Goal: Task Accomplishment & Management: Use online tool/utility

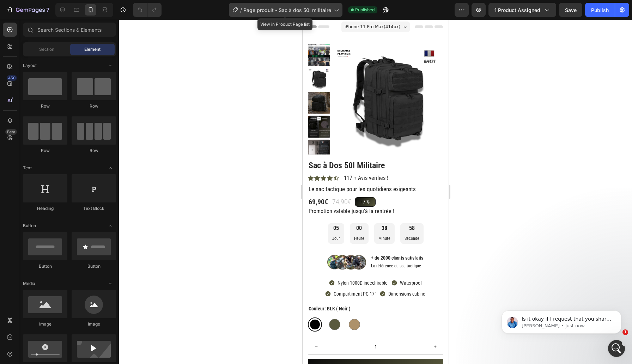
click at [338, 11] on icon at bounding box center [336, 9] width 7 height 7
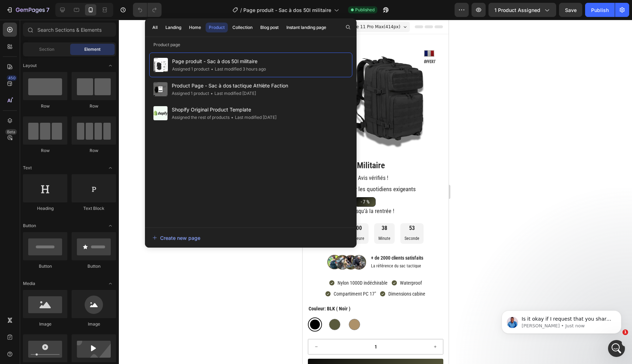
click at [512, 117] on div at bounding box center [375, 192] width 513 height 344
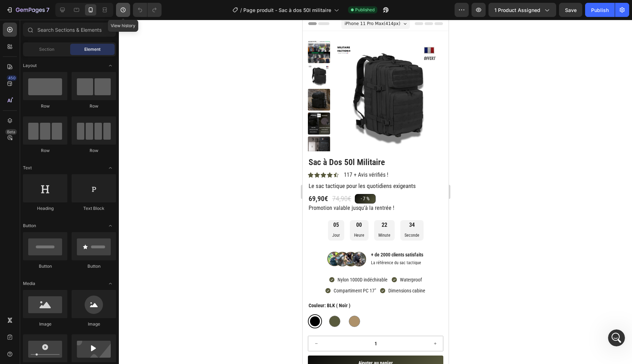
click at [124, 10] on icon "button" at bounding box center [123, 9] width 7 height 7
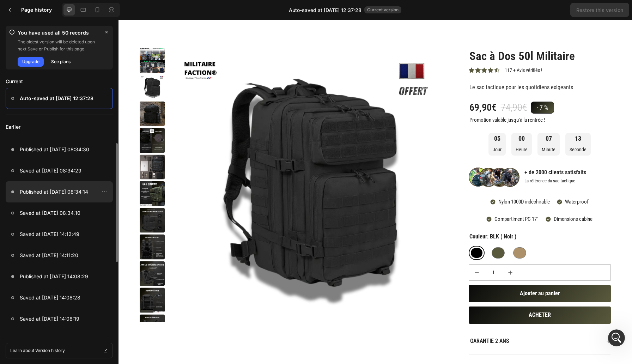
click at [56, 188] on p "Published at Aug 27, 08:34:14" at bounding box center [54, 192] width 68 height 8
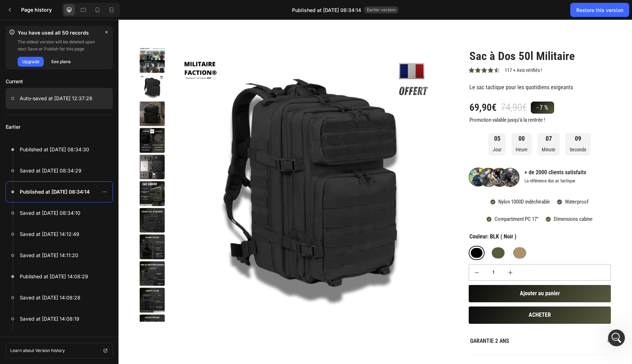
click at [80, 97] on p "Auto-saved at Aug 27, 12:37:28" at bounding box center [56, 98] width 73 height 8
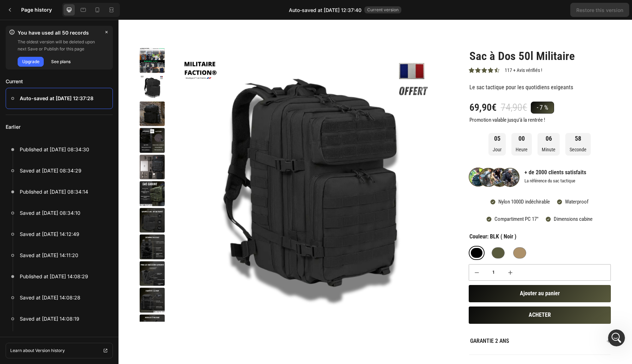
click at [459, 84] on div "Sac à Dos 50l Militaire Product Title Icon Icon Icon Icon Icon Icon List 117 + …" at bounding box center [534, 293] width 153 height 490
click at [10, 9] on icon at bounding box center [10, 10] width 2 height 4
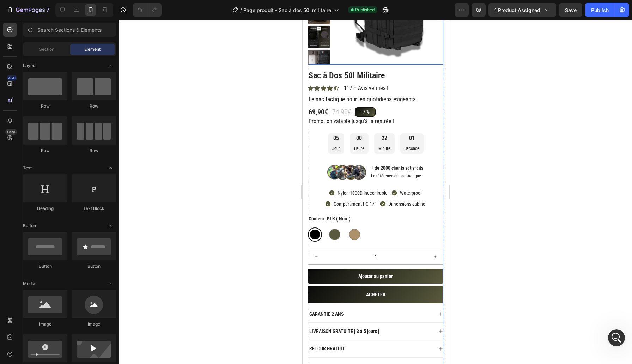
scroll to position [52, 0]
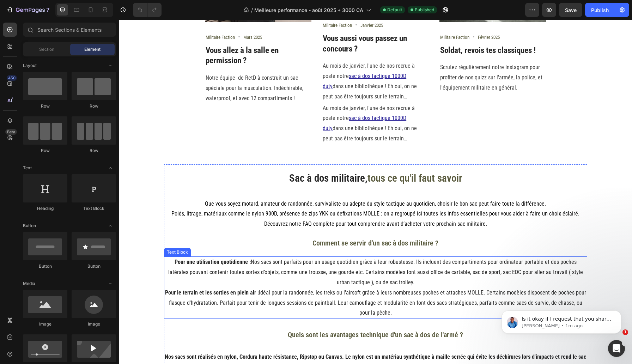
scroll to position [881, 0]
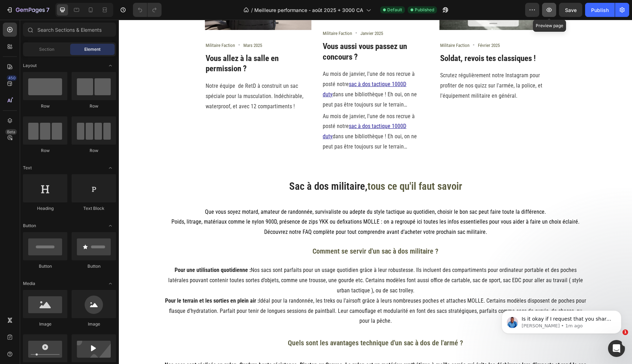
click at [550, 12] on icon "button" at bounding box center [549, 9] width 7 height 7
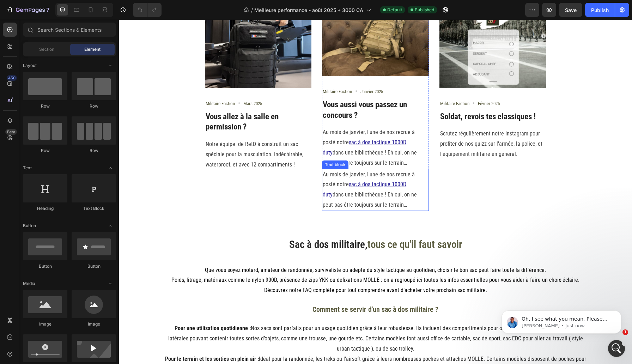
scroll to position [816, 0]
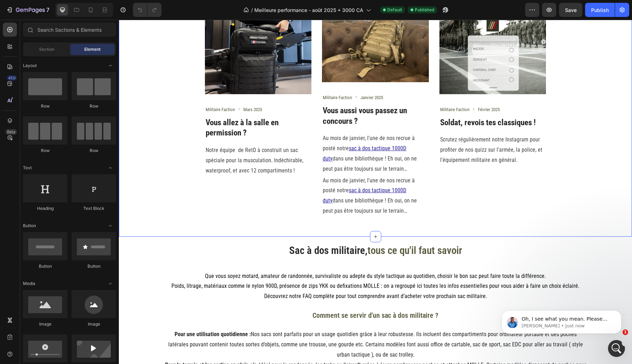
click at [346, 225] on div "Suivez-nous Heading @militaire_faction Text block Row Image Militaire Faction T…" at bounding box center [375, 71] width 503 height 309
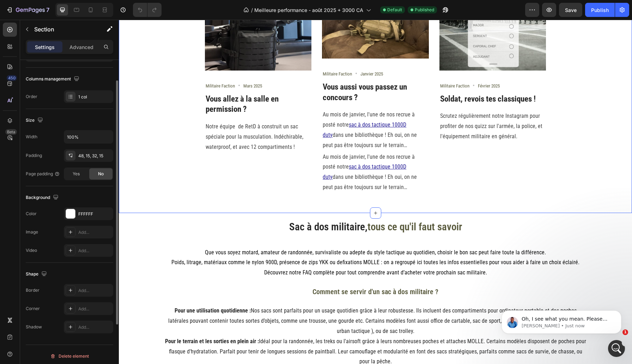
scroll to position [106, 0]
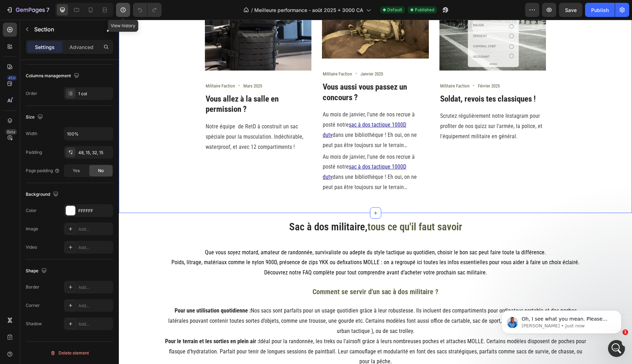
click at [124, 9] on icon "button" at bounding box center [123, 9] width 7 height 7
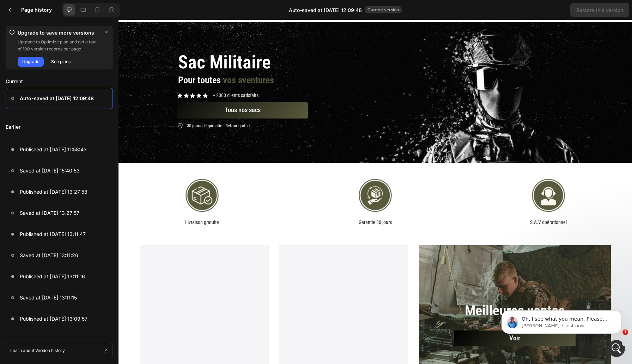
scroll to position [28, 0]
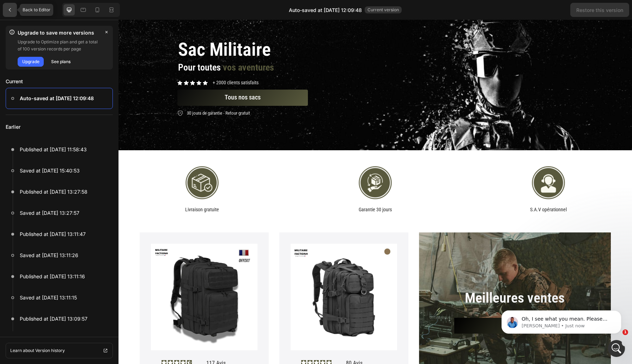
click at [8, 8] on icon at bounding box center [10, 10] width 6 height 6
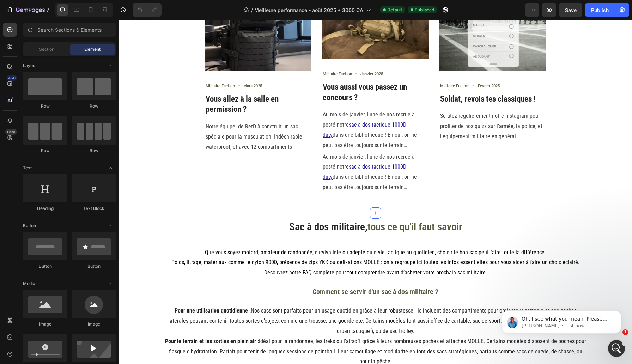
click at [402, 197] on div "Suivez-nous Heading @militaire_faction Text block Row Image Militaire Faction T…" at bounding box center [375, 47] width 503 height 309
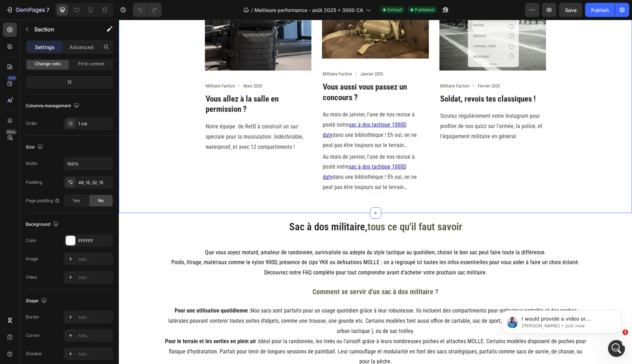
scroll to position [0, 0]
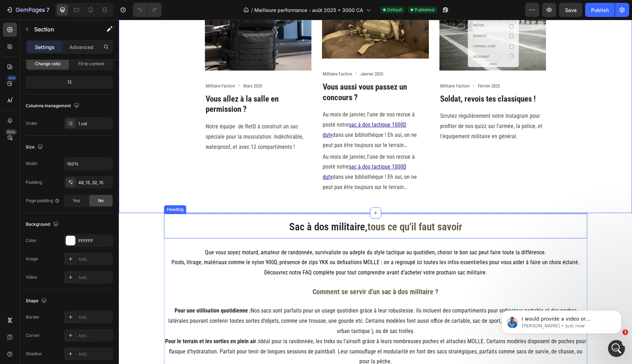
click at [239, 224] on h2 "Sac à dos militaire, tous ce qu'il faut savoir" at bounding box center [375, 226] width 423 height 25
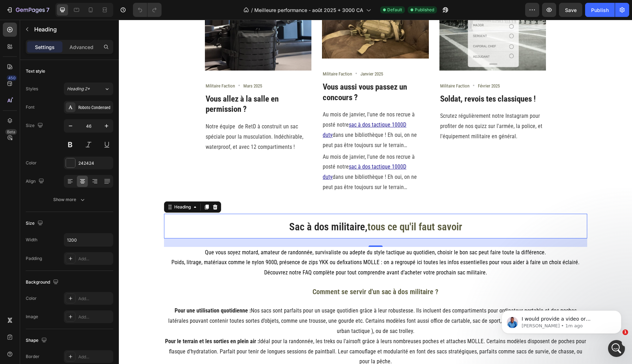
click at [272, 219] on h2 "Sac à dos militaire, tous ce qu'il faut savoir" at bounding box center [375, 226] width 423 height 25
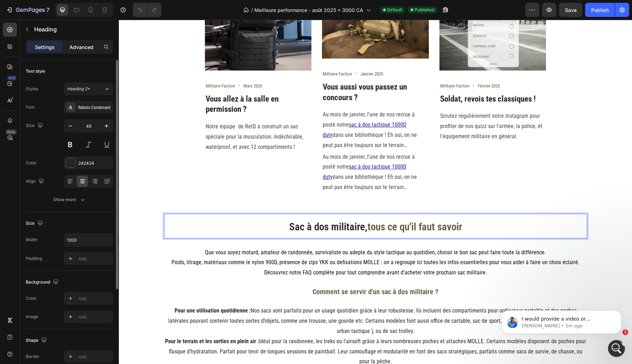
click at [79, 50] on p "Advanced" at bounding box center [82, 46] width 24 height 7
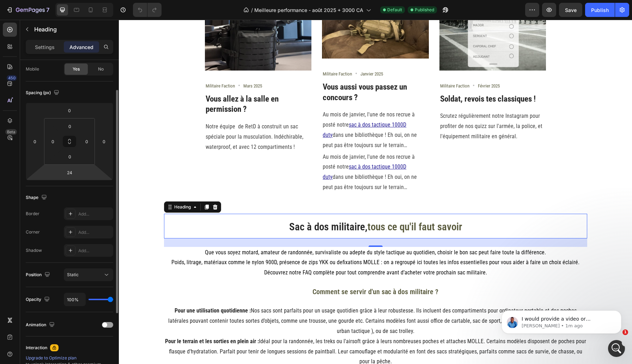
scroll to position [64, 0]
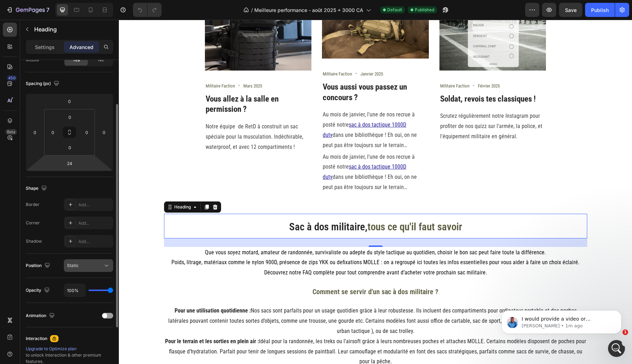
click at [94, 264] on div "Static" at bounding box center [85, 265] width 36 height 6
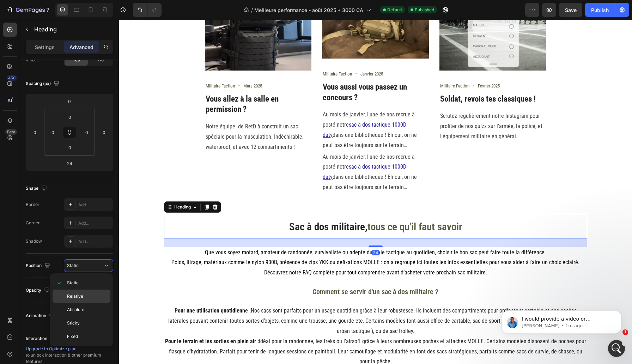
click at [81, 295] on span "Relative" at bounding box center [75, 296] width 16 height 6
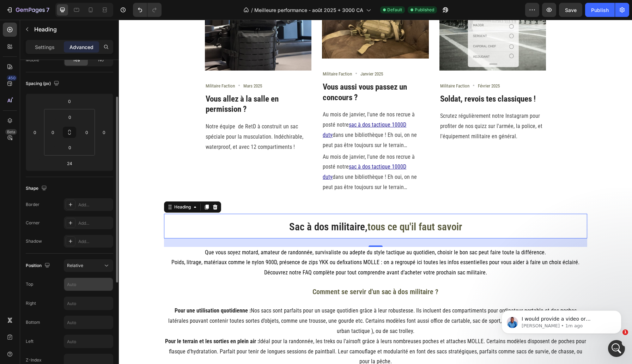
click at [86, 287] on input "text" at bounding box center [88, 284] width 49 height 13
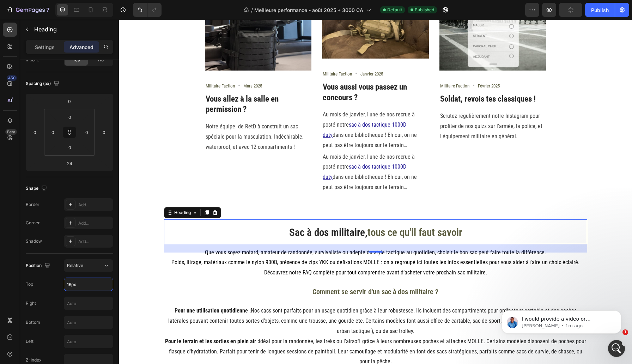
type input "16"
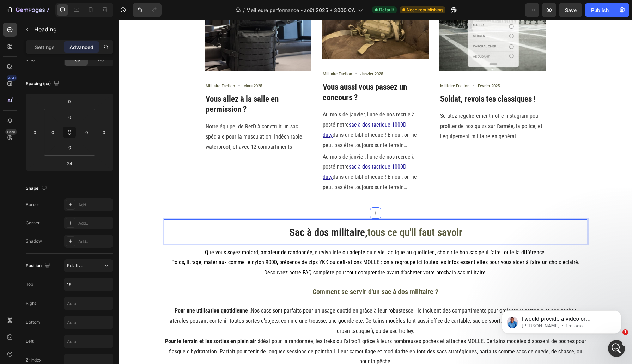
click at [255, 204] on div "Suivez-nous Heading @militaire_faction Text block Row Image Militaire Faction T…" at bounding box center [375, 44] width 513 height 337
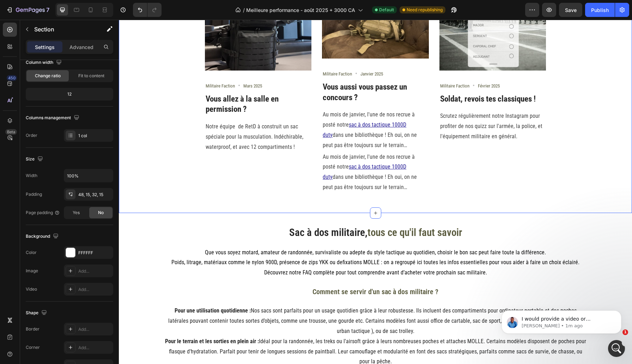
scroll to position [0, 0]
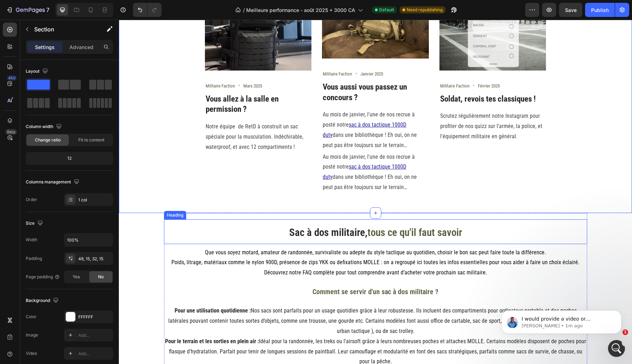
click at [259, 233] on p "⁠⁠⁠⁠⁠⁠⁠ Sac à dos militaire, tous ce qu'il faut savoir" at bounding box center [376, 231] width 422 height 23
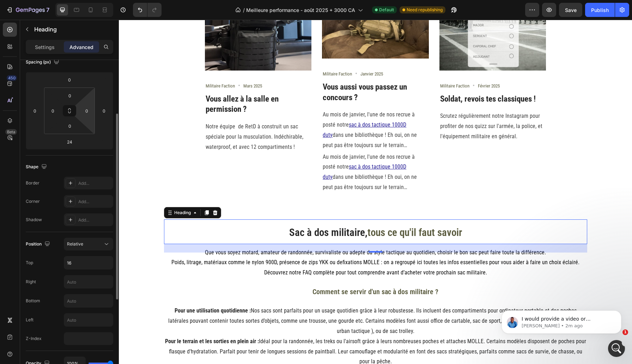
scroll to position [92, 0]
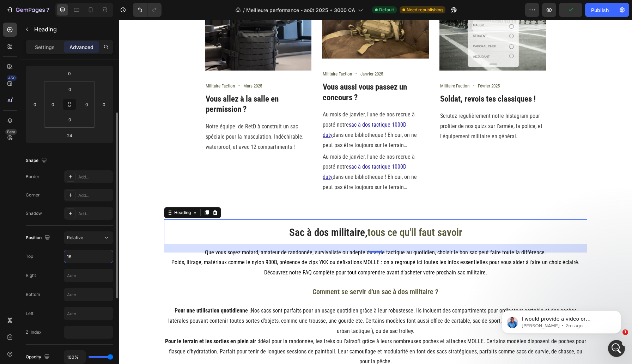
click at [90, 256] on input "16" at bounding box center [88, 256] width 49 height 13
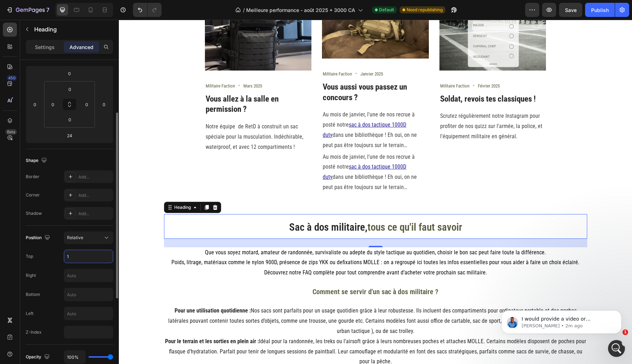
type input "16"
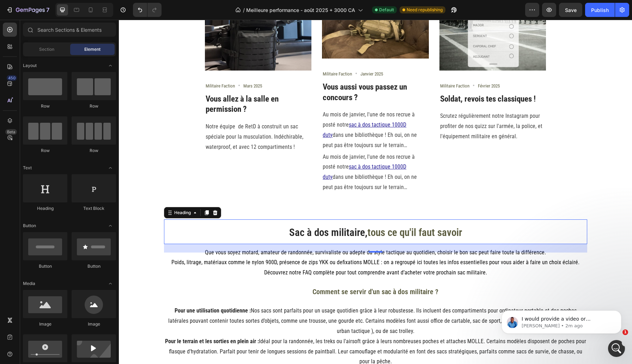
click at [144, 236] on div "Suivez-nous Heading @militaire_faction Text block Row Image Militaire Faction T…" at bounding box center [375, 55] width 513 height 1723
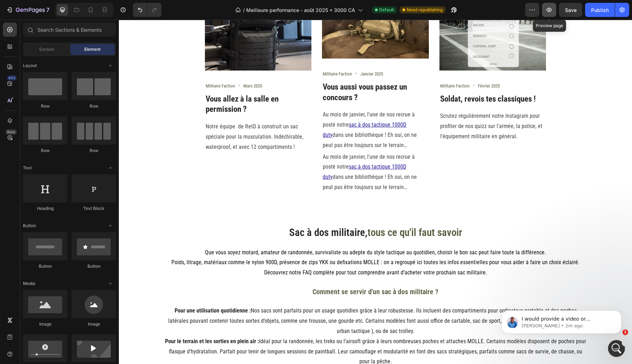
click at [552, 12] on icon "button" at bounding box center [549, 9] width 7 height 7
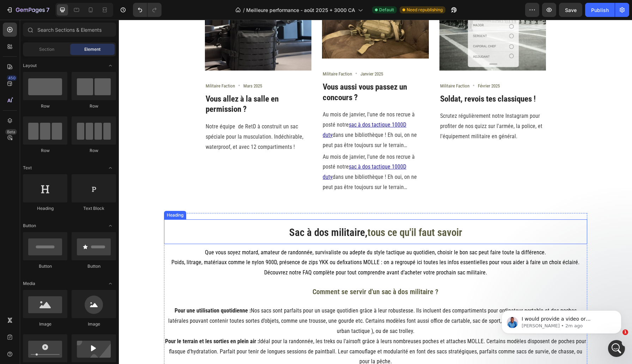
click at [267, 231] on p "⁠⁠⁠⁠⁠⁠⁠ Sac à dos militaire, tous ce qu'il faut savoir" at bounding box center [376, 231] width 422 height 23
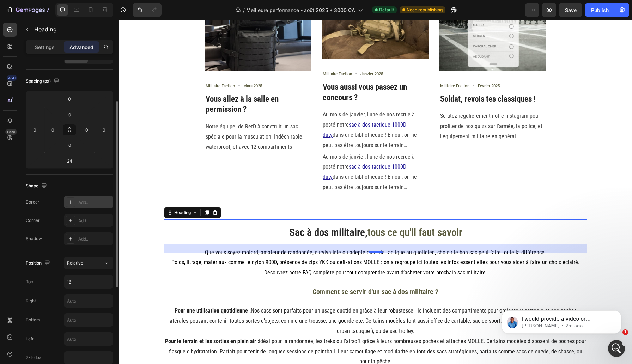
scroll to position [72, 0]
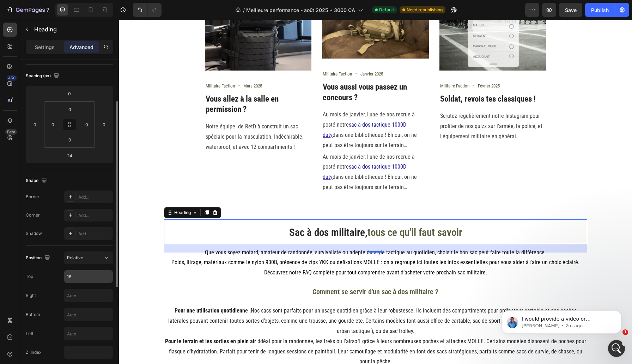
click at [72, 275] on input "16" at bounding box center [88, 276] width 49 height 13
type input "1"
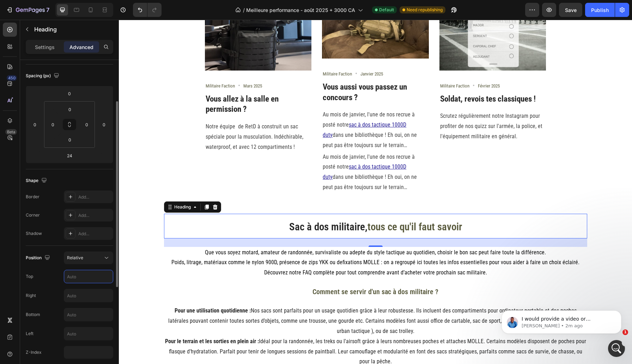
click at [78, 277] on input "text" at bounding box center [88, 276] width 49 height 13
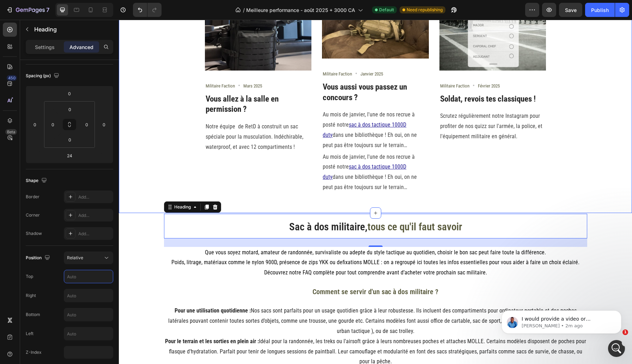
click at [335, 201] on div "Suivez-nous Heading @militaire_faction Text block Row Image Militaire Faction T…" at bounding box center [375, 44] width 513 height 337
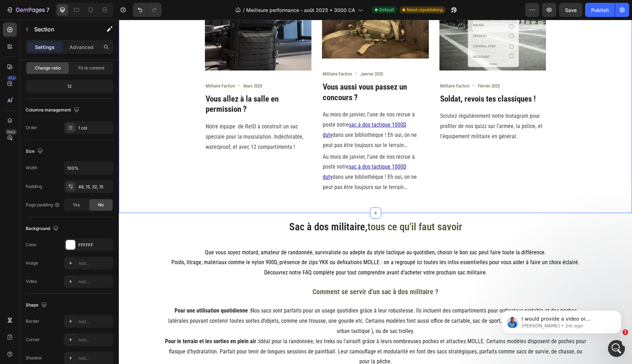
scroll to position [0, 0]
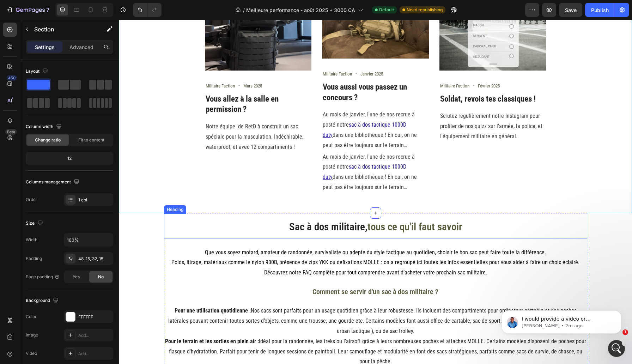
click at [276, 230] on p "⁠⁠⁠⁠⁠⁠⁠ Sac à dos militaire, tous ce qu'il faut savoir" at bounding box center [376, 225] width 422 height 23
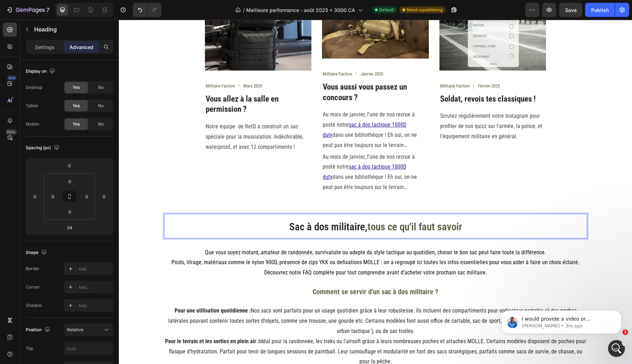
click at [296, 224] on span "Sac à dos militaire," at bounding box center [328, 227] width 78 height 12
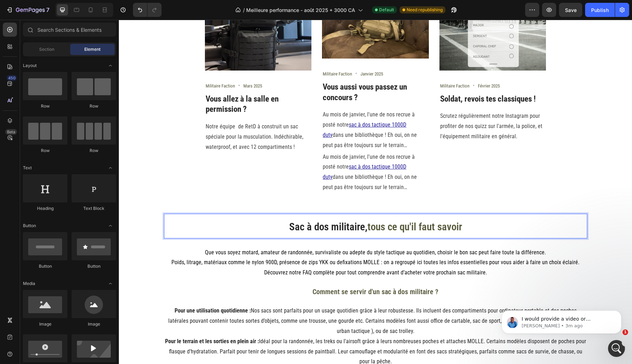
click at [149, 225] on div "Suivez-nous Heading @militaire_faction Text block Row Image Militaire Faction T…" at bounding box center [375, 55] width 513 height 1723
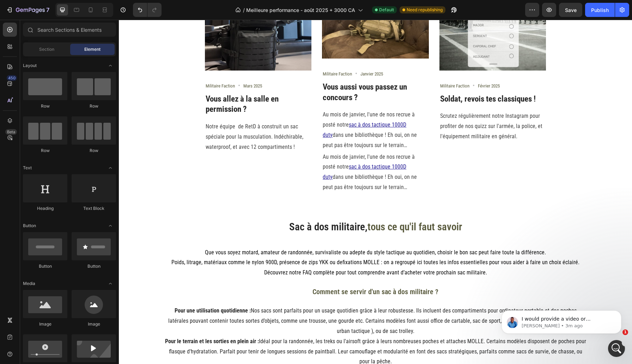
click at [155, 214] on div "Suivez-nous Heading @militaire_faction Text block Row Image Militaire Faction T…" at bounding box center [375, 55] width 513 height 1723
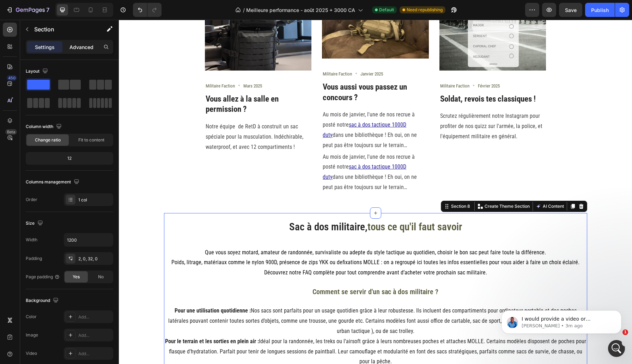
click at [79, 43] on div "Advanced" at bounding box center [81, 46] width 35 height 11
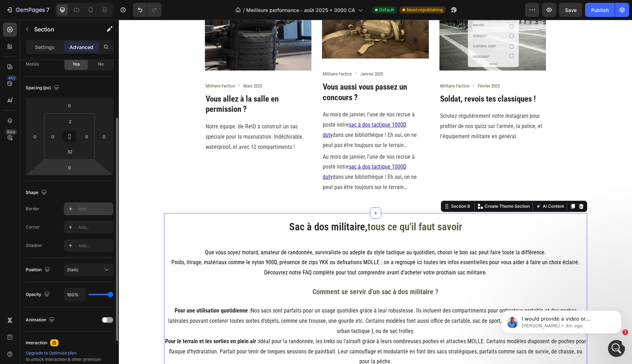
scroll to position [70, 0]
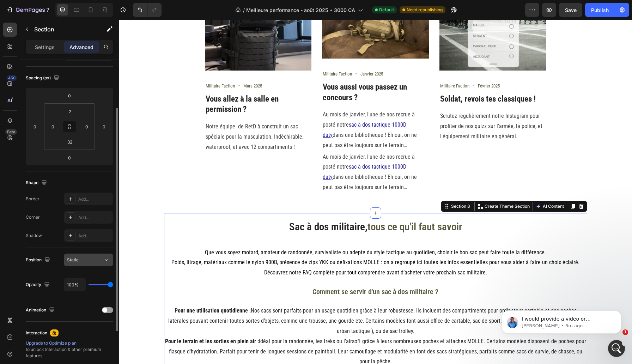
click at [105, 263] on icon at bounding box center [106, 259] width 7 height 7
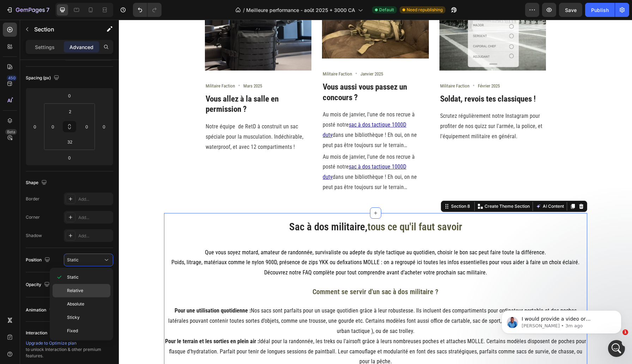
click at [84, 292] on p "Relative" at bounding box center [87, 291] width 40 height 6
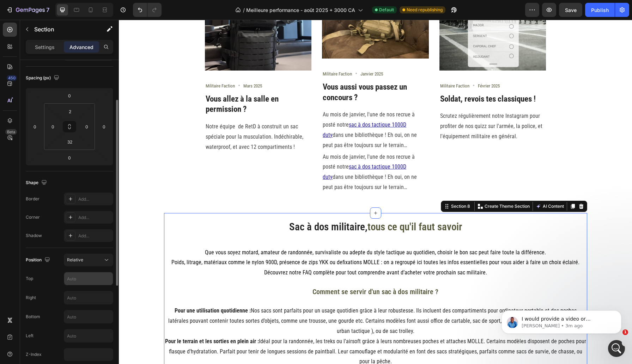
click at [81, 280] on input "text" at bounding box center [88, 278] width 49 height 13
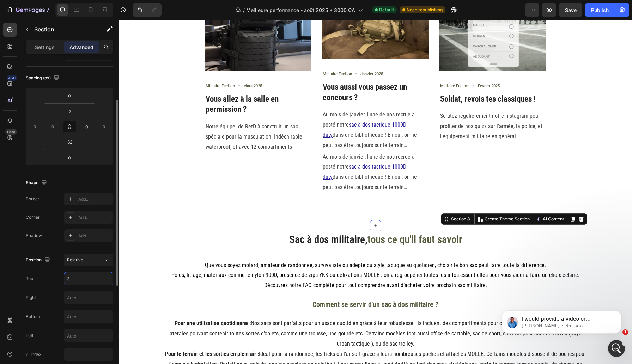
type input "32"
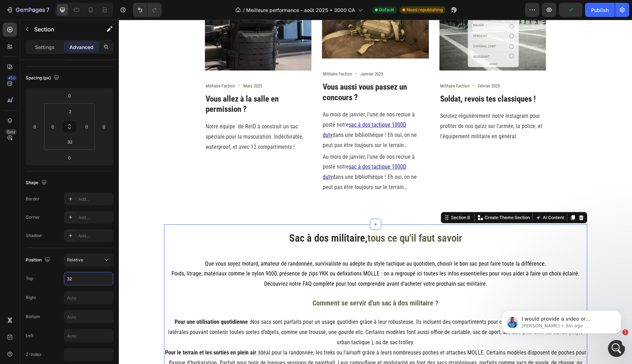
click at [247, 218] on div "Suivez-nous Heading @militaire_faction Text block Row Image Militaire Faction T…" at bounding box center [375, 55] width 513 height 1723
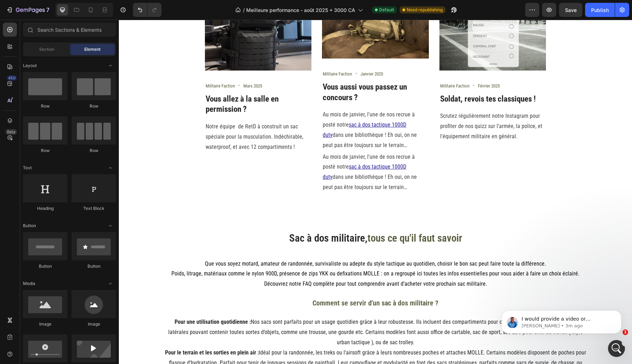
click at [566, 17] on div "7 Version history / Meilleure performance - août 2025 + 3000 CA Default Need re…" at bounding box center [316, 10] width 632 height 20
click at [569, 10] on span "Save" at bounding box center [571, 10] width 12 height 6
click at [550, 7] on icon "button" at bounding box center [549, 9] width 7 height 7
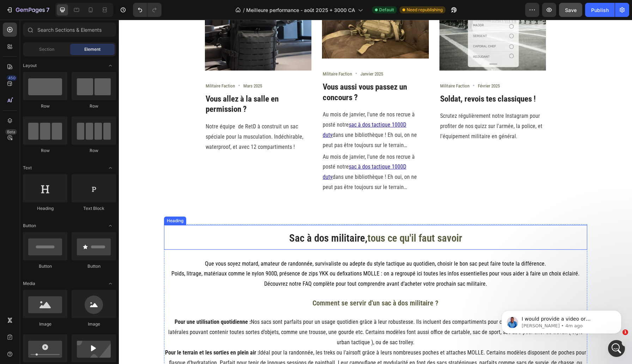
click at [243, 241] on p "⁠⁠⁠⁠⁠⁠⁠ Sac à dos militaire, tous ce qu'il faut savoir" at bounding box center [376, 237] width 422 height 23
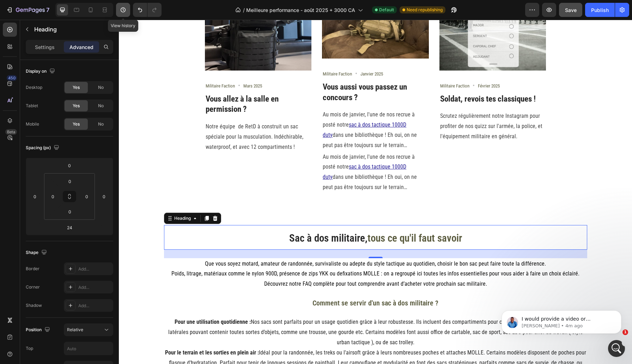
click at [122, 10] on icon "button" at bounding box center [123, 9] width 7 height 7
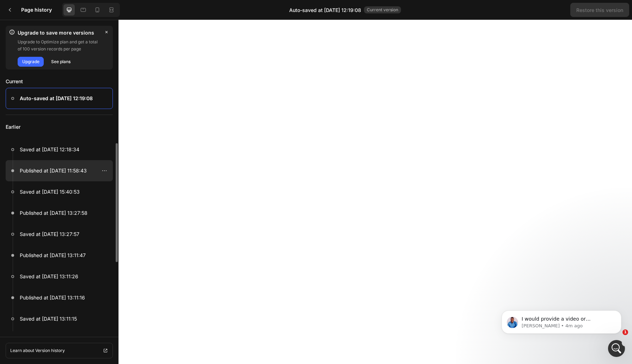
scroll to position [0, 0]
click at [76, 172] on p "Published at Aug 27, 11:58:43" at bounding box center [53, 171] width 67 height 8
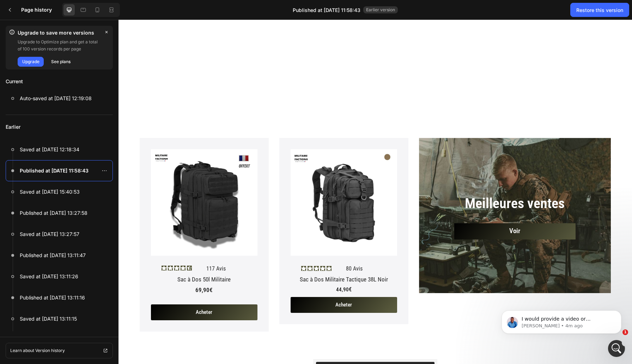
scroll to position [637, 0]
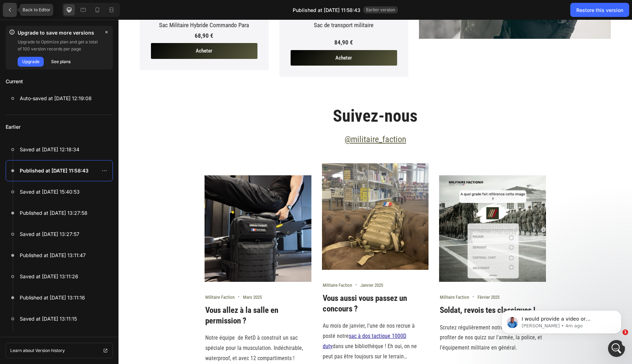
click at [8, 7] on icon at bounding box center [10, 10] width 6 height 6
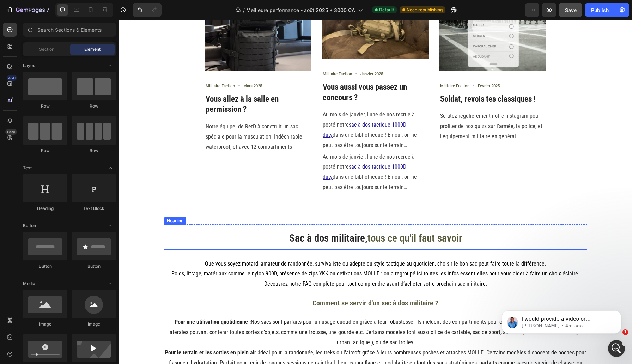
click at [277, 238] on p "⁠⁠⁠⁠⁠⁠⁠ Sac à dos militaire, tous ce qu'il faut savoir" at bounding box center [376, 237] width 422 height 23
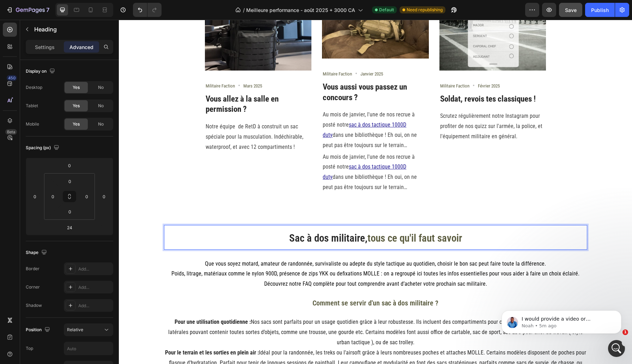
click at [229, 237] on p "Sac à dos militaire, tous ce qu'il faut savoir" at bounding box center [376, 237] width 422 height 23
click at [195, 241] on p "Sac à dos militaire, tous ce qu'il faut savoir" at bounding box center [376, 237] width 422 height 23
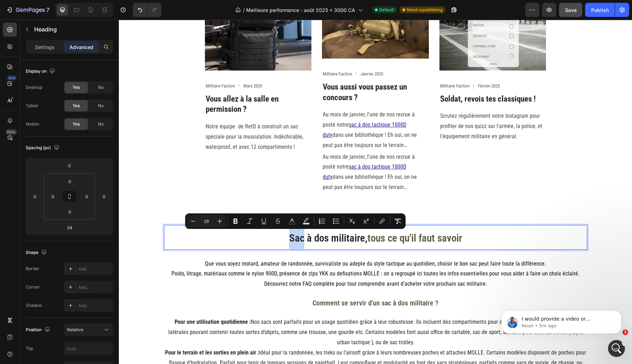
click at [191, 240] on p "Sac à dos militaire, tous ce qu'il faut savoir" at bounding box center [376, 237] width 422 height 23
click at [262, 234] on p "Sac à dos militaire, tous ce qu'il faut savoir" at bounding box center [376, 237] width 422 height 23
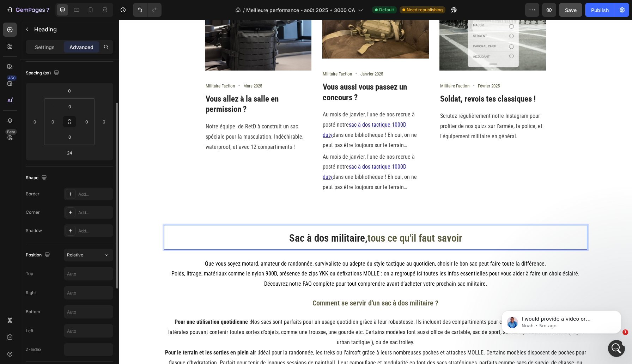
scroll to position [0, 0]
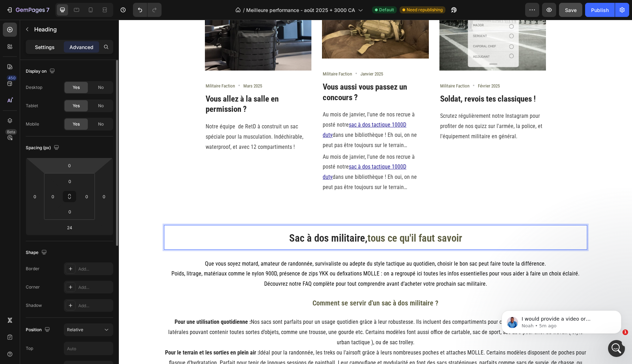
click at [46, 47] on p "Settings" at bounding box center [45, 46] width 20 height 7
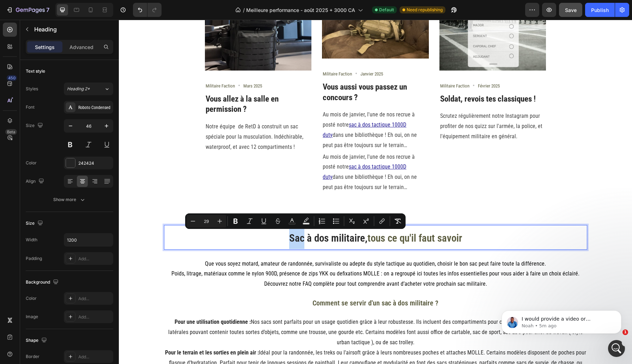
click at [177, 231] on p "Sac à dos militaire, tous ce qu'il faut savoir" at bounding box center [376, 237] width 422 height 23
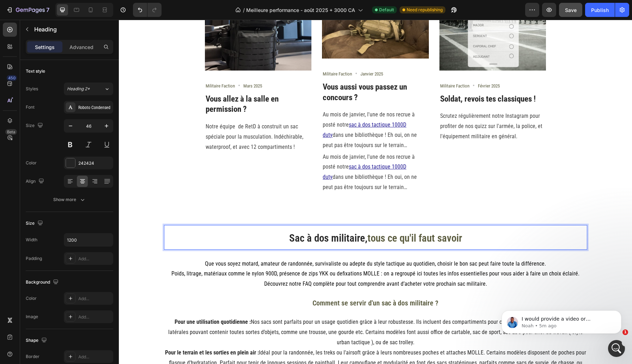
click at [180, 239] on p "Sac à dos militaire, tous ce qu'il faut savoir" at bounding box center [376, 237] width 422 height 23
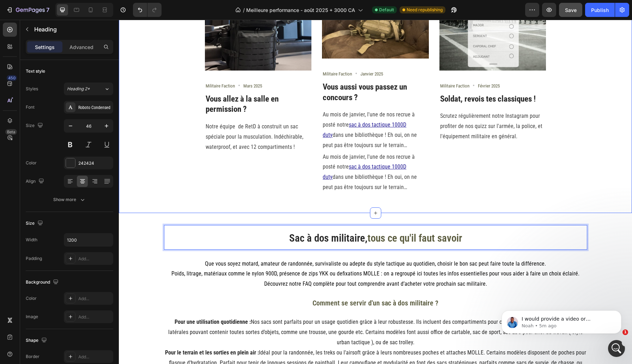
click at [173, 206] on div "Suivez-nous Heading @militaire_faction Text block Row Image Militaire Faction T…" at bounding box center [375, 44] width 513 height 337
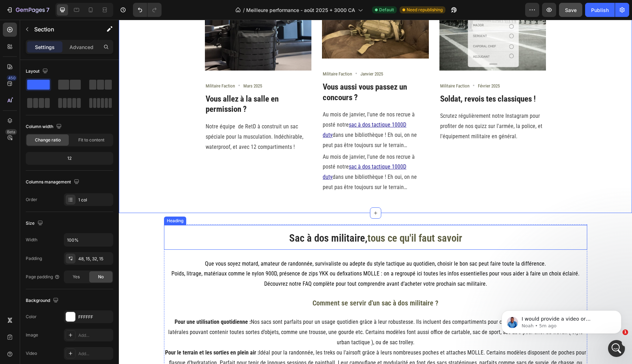
click at [173, 237] on p "⁠⁠⁠⁠⁠⁠⁠ Sac à dos militaire, tous ce qu'il faut savoir" at bounding box center [376, 237] width 422 height 23
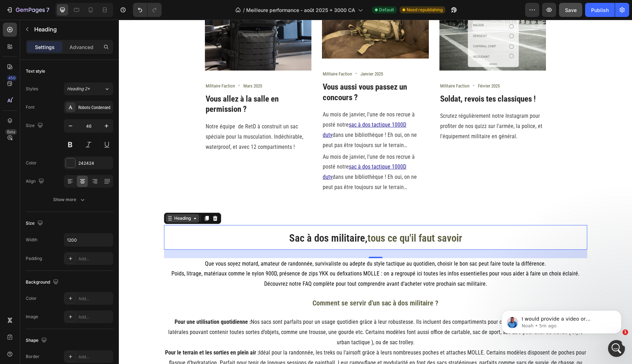
click at [187, 220] on div "Heading" at bounding box center [182, 218] width 19 height 6
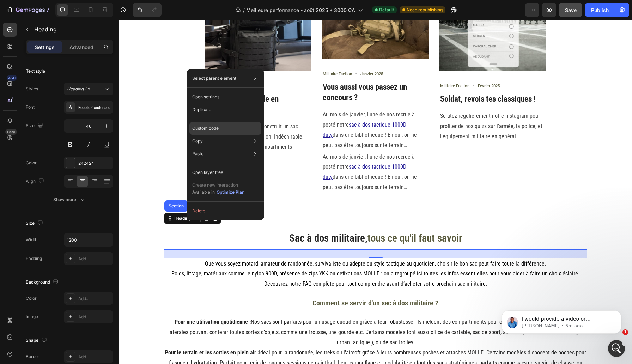
click at [229, 147] on div "Custom code" at bounding box center [225, 153] width 72 height 13
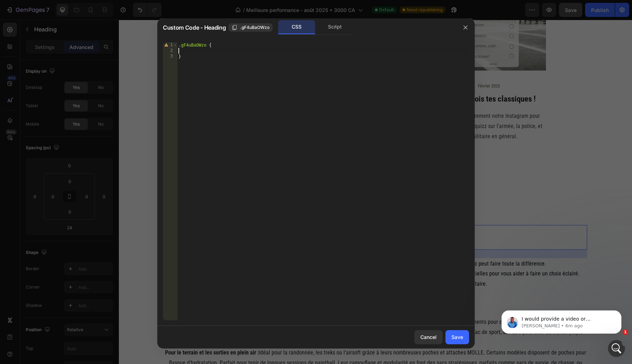
click at [213, 52] on div ".gF4uBaOWzo { }" at bounding box center [323, 186] width 292 height 289
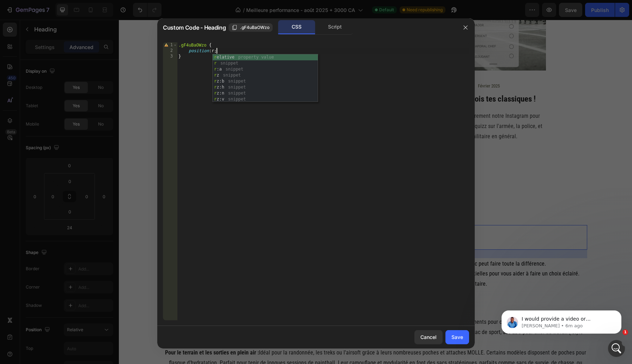
scroll to position [0, 3]
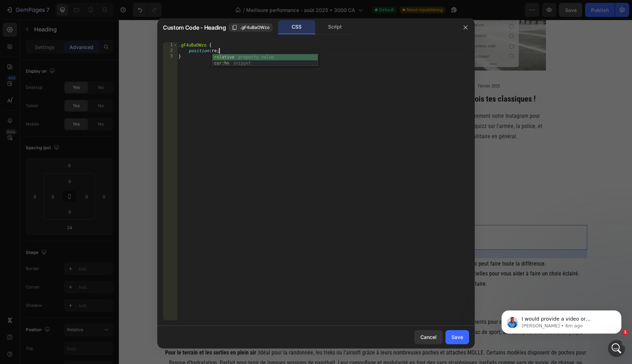
type textarea "position: relative;"
click at [199, 44] on div ".gF4uBaOWzo { position : relative ; top : 32 px ; }" at bounding box center [323, 186] width 292 height 289
click at [375, 102] on div ".gF4uBaOWzo { position : relative ; top : 32 px ; }" at bounding box center [323, 186] width 292 height 289
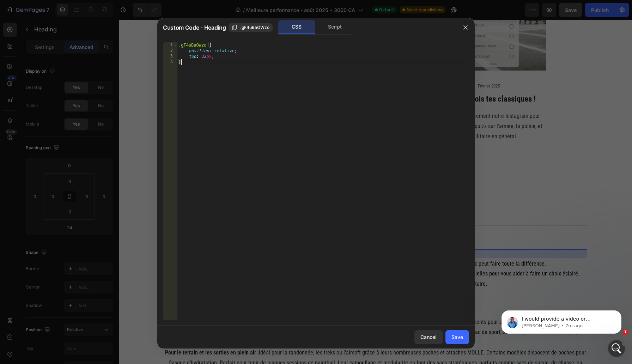
type textarea "}"
click at [462, 334] on div "Save" at bounding box center [458, 336] width 12 height 7
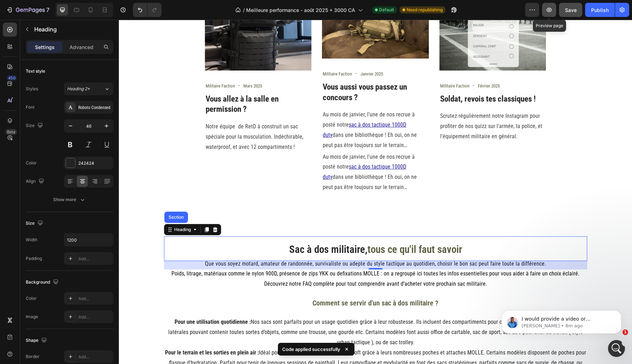
click at [550, 11] on icon "button" at bounding box center [549, 10] width 5 height 4
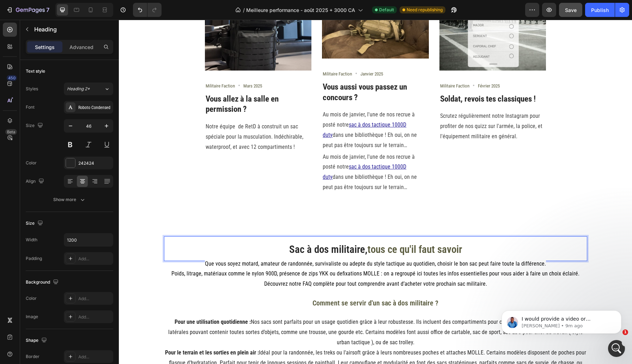
click at [272, 218] on div "Suivez-nous Heading @militaire_faction Text block Row Image Militaire Faction T…" at bounding box center [375, 55] width 513 height 1723
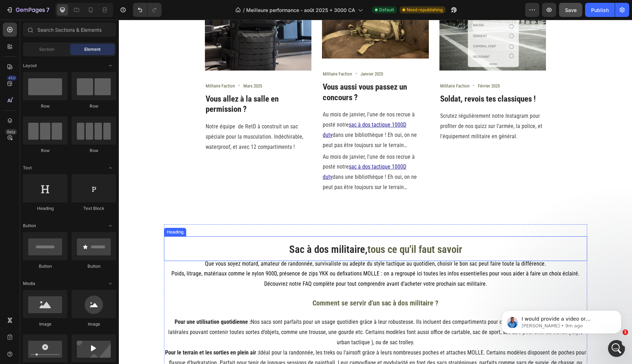
click at [260, 247] on p "⁠⁠⁠⁠⁠⁠⁠ Sac à dos militaire, tous ce qu'il faut savoir" at bounding box center [376, 248] width 422 height 23
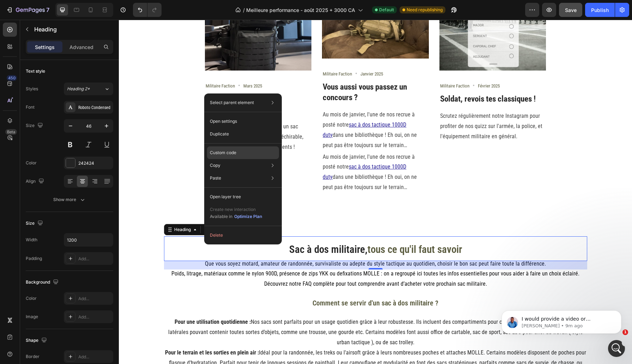
click at [256, 172] on div "Custom code" at bounding box center [243, 178] width 72 height 13
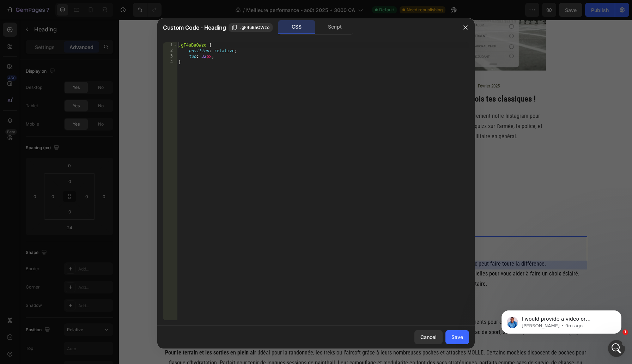
click at [234, 50] on div ".gF4uBaOWzo { position : relative ; top : 32 px ; }" at bounding box center [323, 186] width 292 height 289
click at [211, 56] on div ".gF4uBaOWzo { position : relative !important ; top : 32 px ; }" at bounding box center [323, 186] width 292 height 289
click at [268, 61] on div ".gF4uBaOWzo { position : relative !important ; top : 32 px !important ; }" at bounding box center [323, 186] width 292 height 289
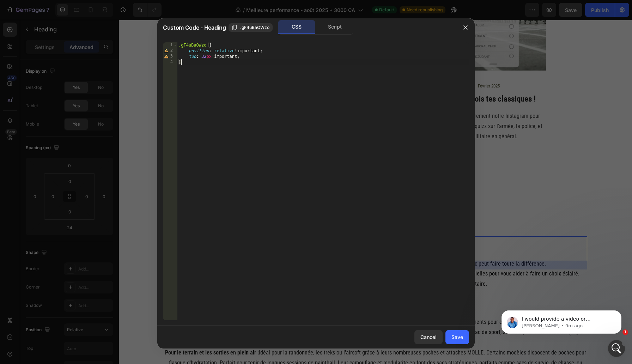
scroll to position [0, 0]
type textarea "}"
click at [460, 337] on div "Save" at bounding box center [458, 336] width 12 height 7
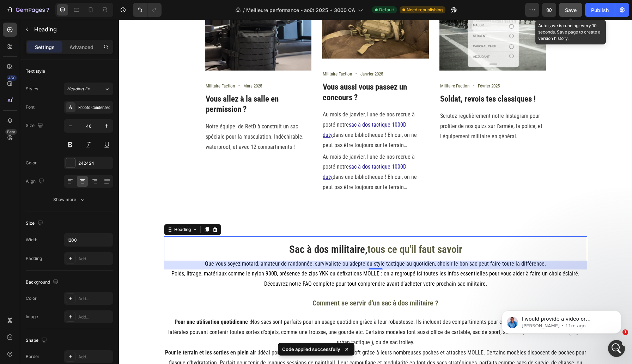
click at [573, 13] on div "Save" at bounding box center [571, 9] width 12 height 7
click at [550, 12] on icon "button" at bounding box center [549, 9] width 7 height 7
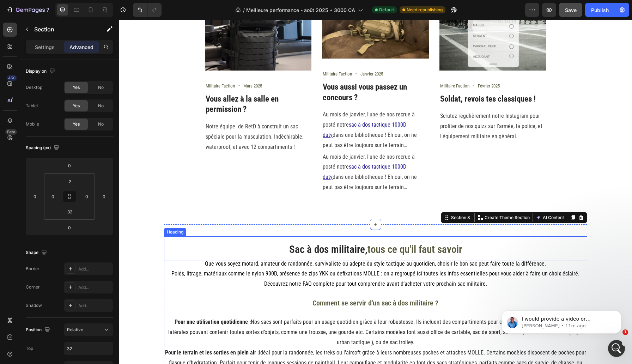
click at [274, 246] on p "⁠⁠⁠⁠⁠⁠⁠ Sac à dos militaire, tous ce qu'il faut savoir" at bounding box center [376, 248] width 422 height 23
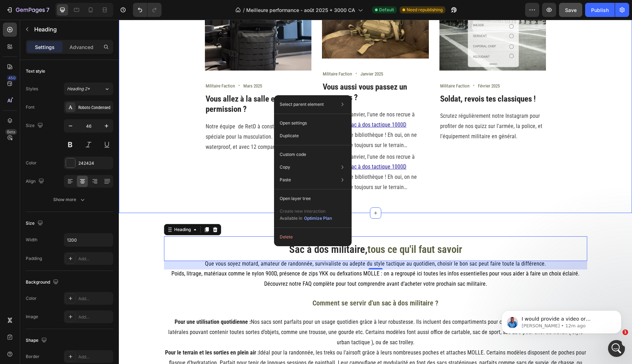
click at [230, 207] on div "Suivez-nous Heading @militaire_faction Text block Row Image Militaire Faction T…" at bounding box center [375, 44] width 513 height 337
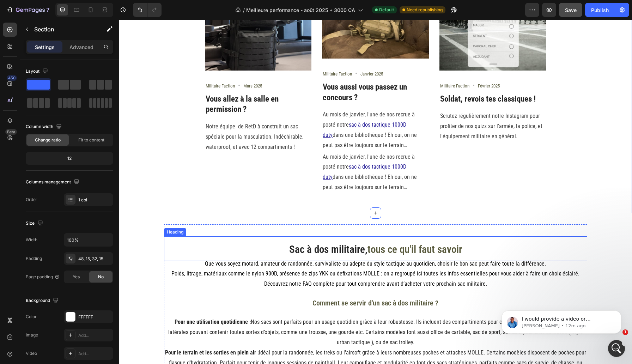
click at [280, 246] on p "⁠⁠⁠⁠⁠⁠⁠ Sac à dos militaire, tous ce qu'il faut savoir" at bounding box center [376, 248] width 422 height 23
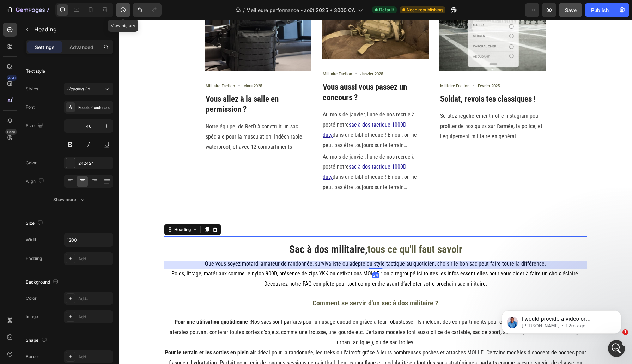
click at [122, 9] on icon "button" at bounding box center [123, 9] width 7 height 7
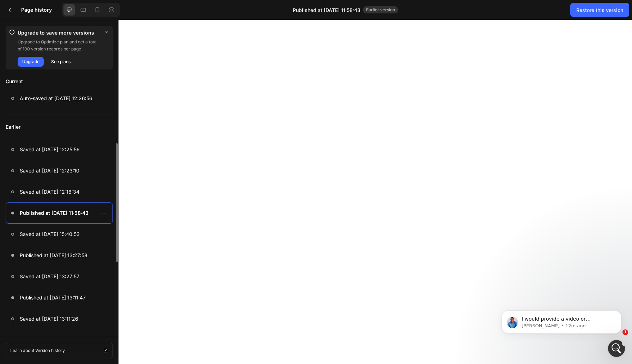
click at [62, 214] on p "Published at Aug 27, 11:58:43" at bounding box center [54, 213] width 69 height 8
click at [61, 214] on p "Published at Aug 27, 11:58:43" at bounding box center [54, 213] width 69 height 8
click at [606, 9] on div "Restore this version" at bounding box center [599, 9] width 47 height 7
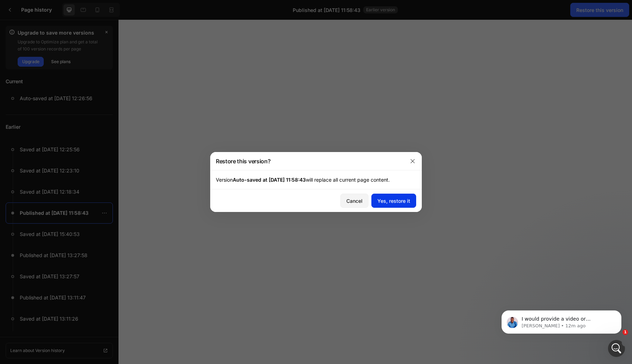
click at [405, 198] on div "Yes, restore it" at bounding box center [393, 200] width 33 height 7
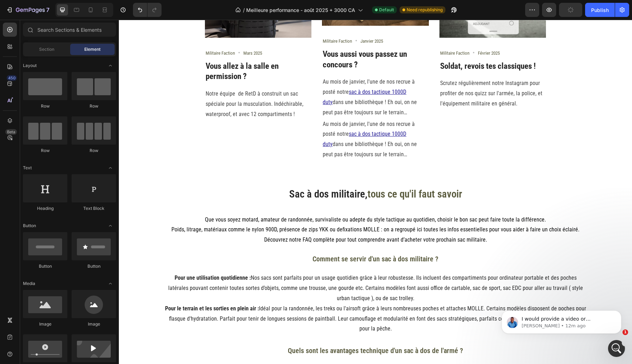
scroll to position [888, 0]
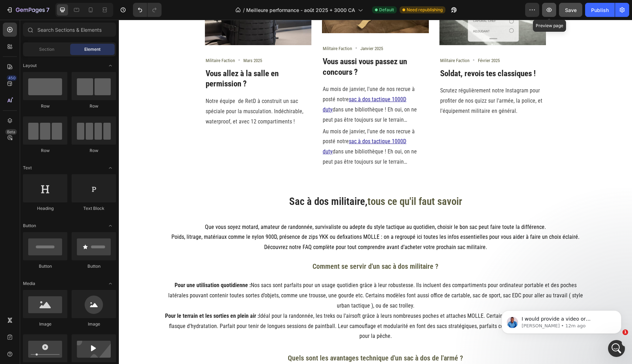
click at [552, 11] on icon "button" at bounding box center [549, 9] width 7 height 7
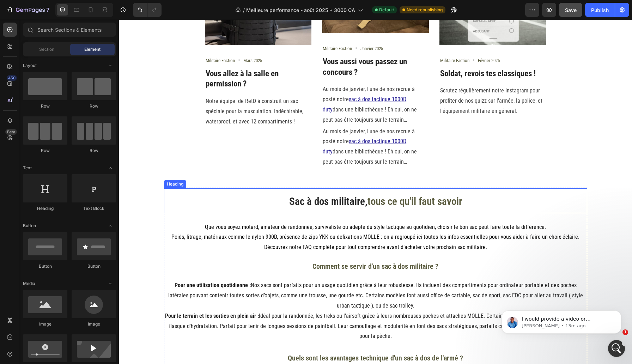
click at [248, 192] on h2 "Sac à dos militaire, tous ce qu'il faut savoir" at bounding box center [375, 200] width 423 height 25
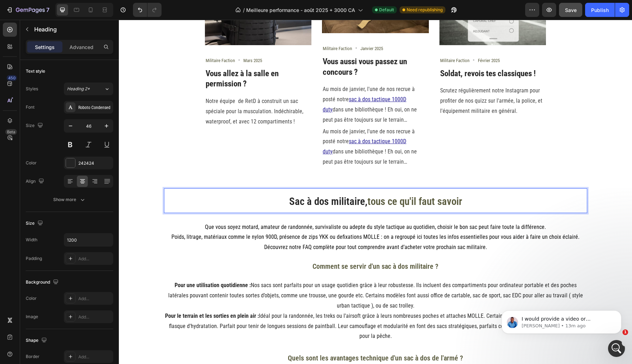
click at [232, 202] on p "Sac à dos militaire, tous ce qu'il faut savoir" at bounding box center [376, 200] width 422 height 23
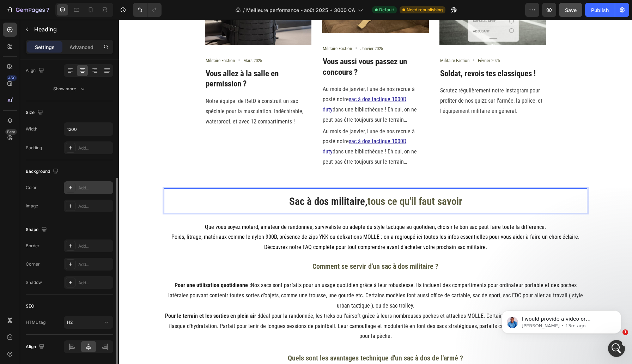
scroll to position [134, 0]
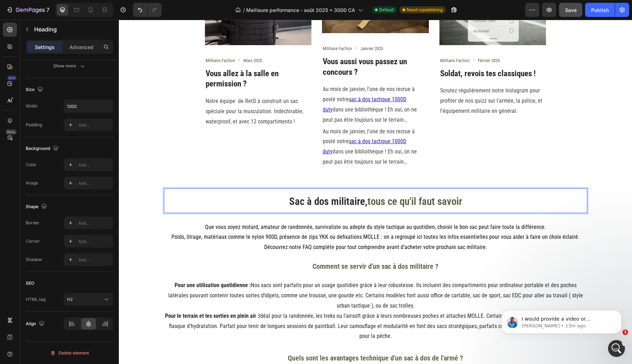
click at [218, 203] on p "Sac à dos militaire, tous ce qu'il faut savoir" at bounding box center [376, 200] width 422 height 23
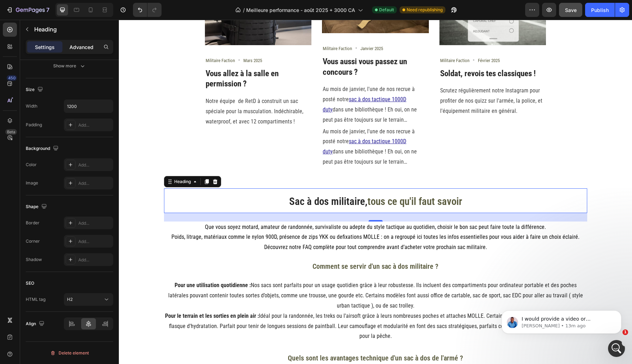
click at [79, 46] on p "Advanced" at bounding box center [82, 46] width 24 height 7
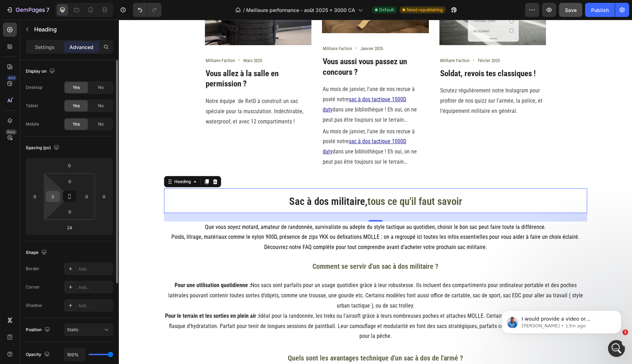
scroll to position [146, 0]
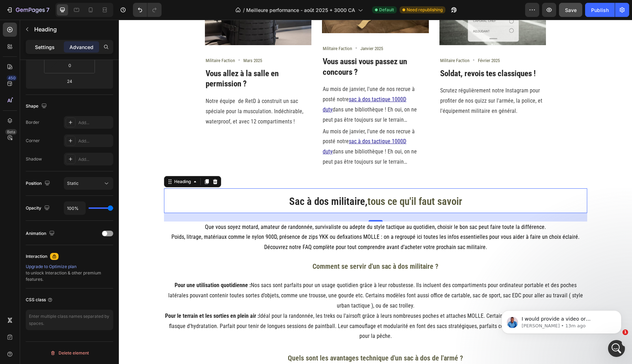
click at [45, 44] on p "Settings" at bounding box center [45, 46] width 20 height 7
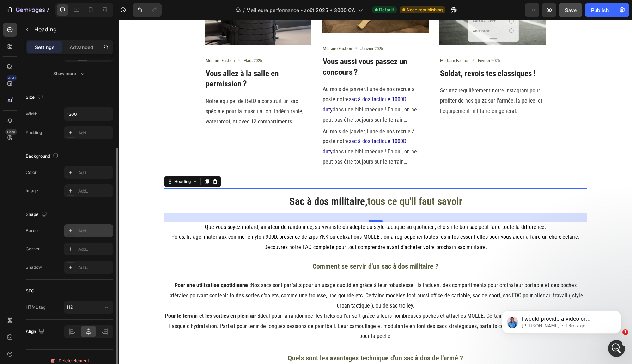
scroll to position [124, 0]
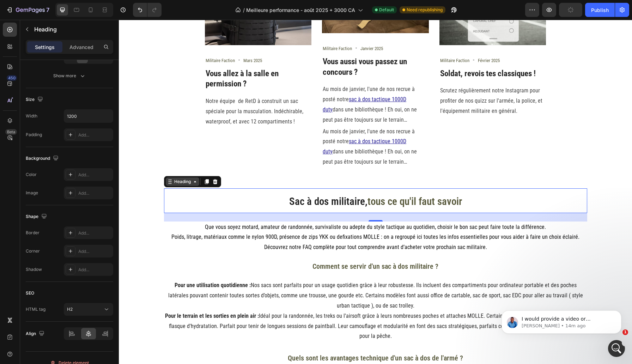
click at [192, 185] on div "Heading" at bounding box center [182, 182] width 19 height 6
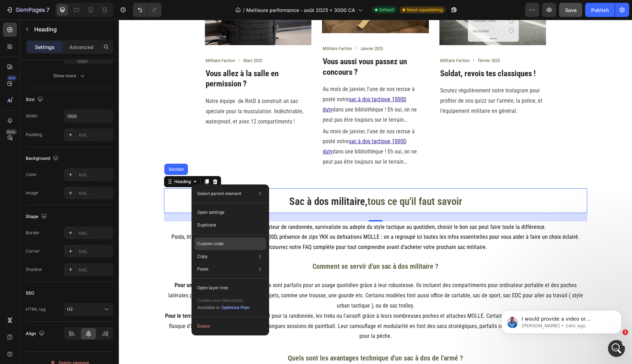
click at [211, 263] on div "Custom code" at bounding box center [230, 269] width 72 height 13
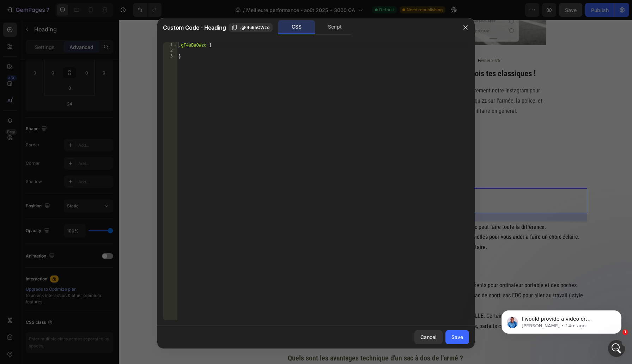
click at [234, 53] on div ".gF4uBaOWzo { }" at bounding box center [323, 186] width 292 height 289
click at [270, 49] on div ".gF4uBaOWzo { position : relative !important ; }" at bounding box center [323, 186] width 292 height 289
type textarea "position: relative !important;"
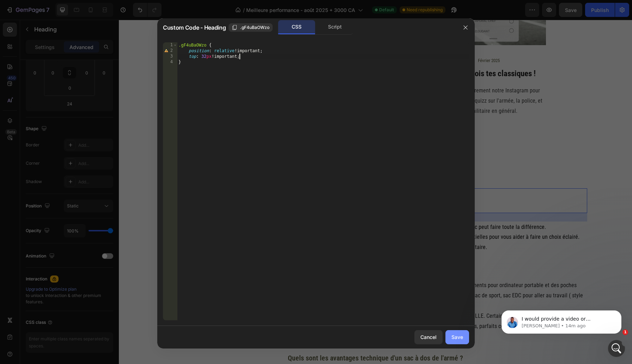
type textarea "top: 32px !"
click at [452, 333] on div "Save" at bounding box center [458, 336] width 12 height 7
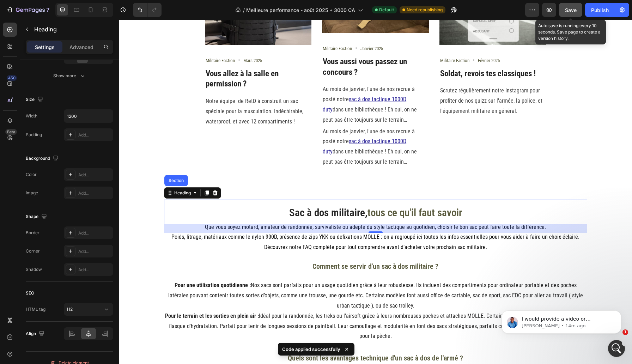
click at [574, 13] on span "Save" at bounding box center [571, 10] width 12 height 6
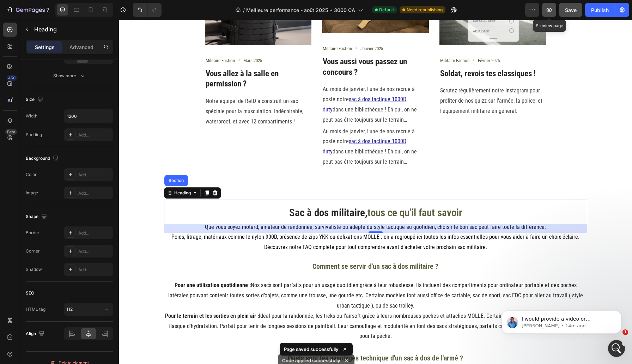
click at [552, 10] on icon "button" at bounding box center [549, 9] width 7 height 7
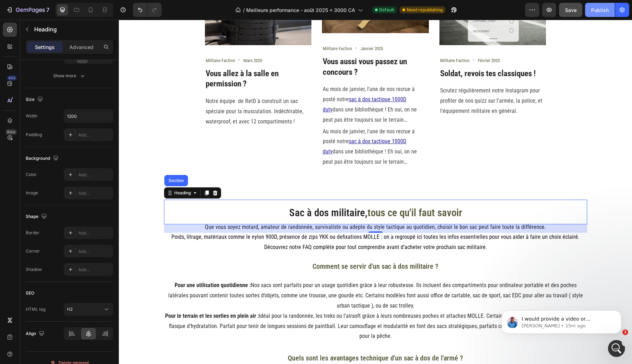
click at [591, 9] on button "Publish" at bounding box center [600, 10] width 30 height 14
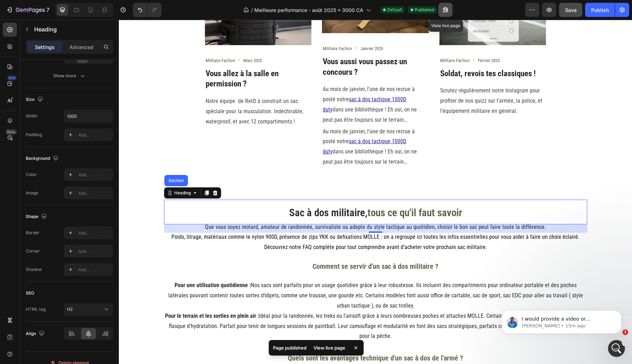
click at [442, 11] on button "button" at bounding box center [446, 10] width 14 height 14
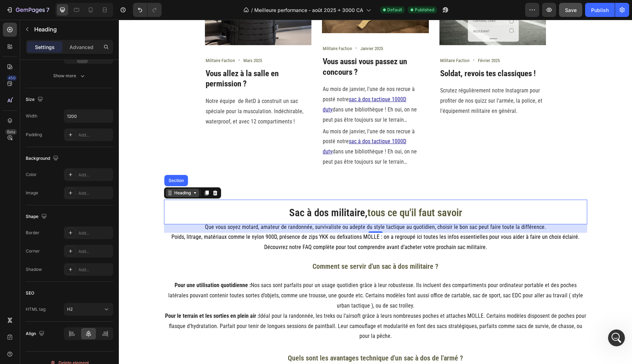
click at [180, 194] on div "Heading" at bounding box center [182, 193] width 19 height 6
click at [193, 194] on icon at bounding box center [195, 193] width 6 height 6
click at [185, 194] on div "Heading" at bounding box center [182, 193] width 19 height 6
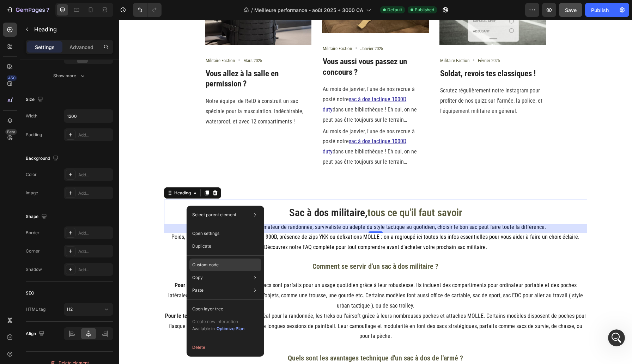
click at [225, 284] on div "Custom code" at bounding box center [225, 290] width 72 height 13
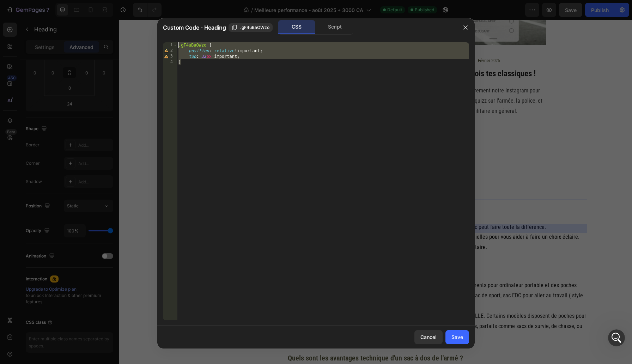
drag, startPoint x: 217, startPoint y: 62, endPoint x: 143, endPoint y: 28, distance: 81.8
click at [143, 28] on div "Custom Code - Heading .gF4uBaOWzo CSS Script } 1 2 3 4 .gF4uBaOWzo { position :…" at bounding box center [316, 182] width 632 height 364
type textarea ".gF4uBaOWzo { position: relative !important;"
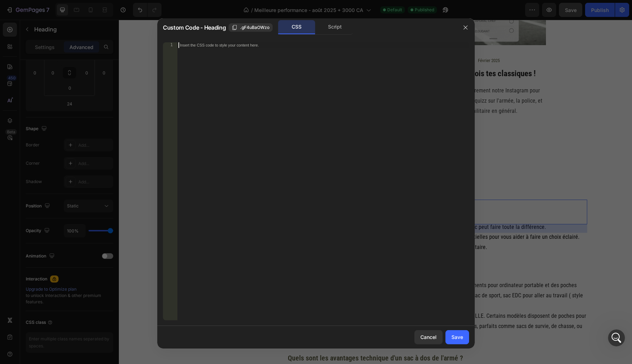
click at [336, 170] on div "Insert the CSS code to style your content here." at bounding box center [323, 186] width 292 height 289
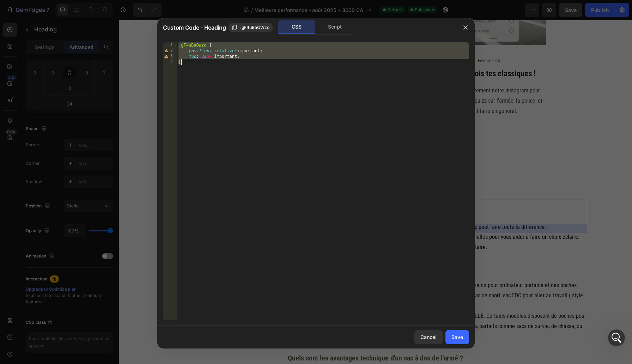
click at [251, 56] on div ".gF4uBaOWzo { position : relative !important ; top : 32 px !important ; }" at bounding box center [323, 186] width 292 height 289
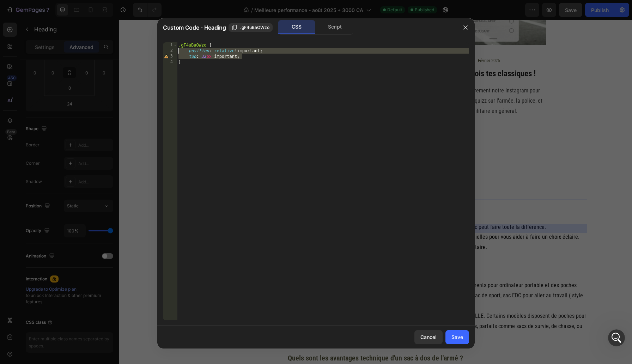
drag, startPoint x: 251, startPoint y: 56, endPoint x: 176, endPoint y: 50, distance: 75.0
click at [176, 50] on div "top: 32px !important; 1 2 3 4 .gF4uBaOWzo { position : relative !important ; to…" at bounding box center [316, 181] width 306 height 278
type textarea "position: relative !important; top: 32px !important;"
click at [460, 337] on div "Save" at bounding box center [458, 336] width 12 height 7
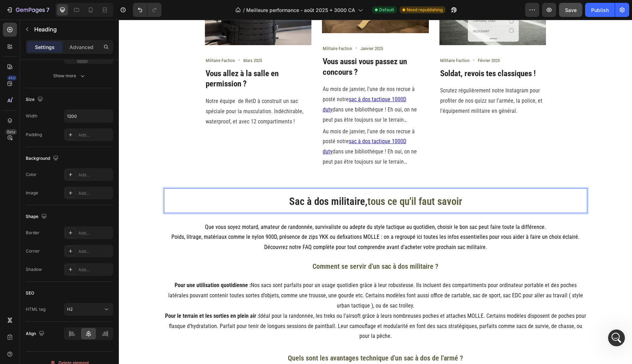
click at [200, 176] on div "Suivez-nous Heading @militaire_faction Text block Row Image Militaire Faction T…" at bounding box center [375, 22] width 503 height 309
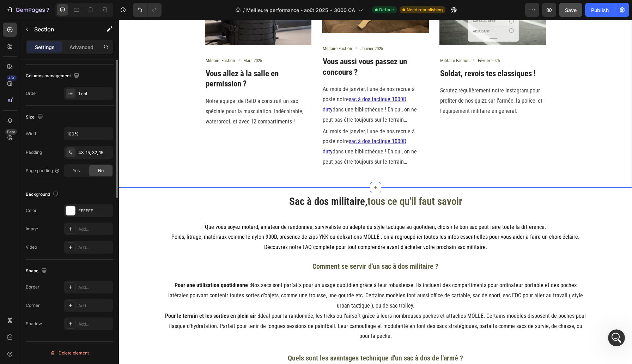
scroll to position [0, 0]
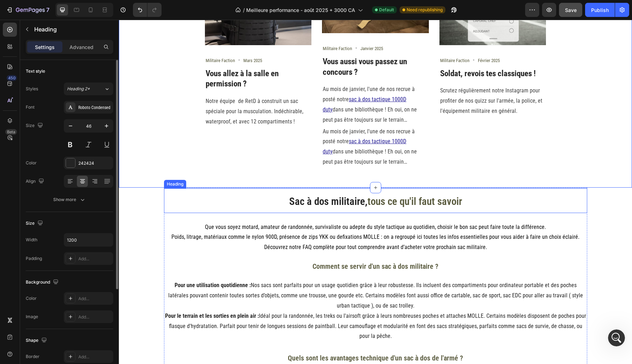
click at [193, 198] on p "⁠⁠⁠⁠⁠⁠⁠ Sac à dos militaire, tous ce qu'il faut savoir" at bounding box center [376, 200] width 422 height 23
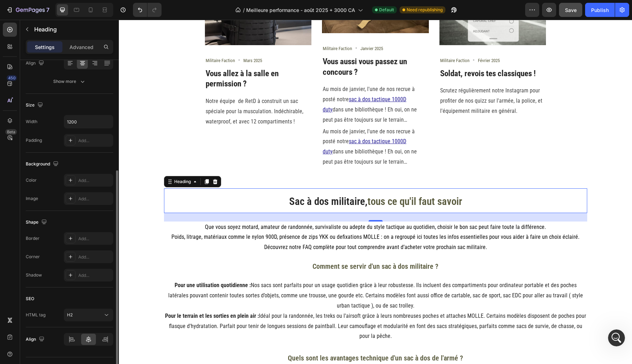
scroll to position [134, 0]
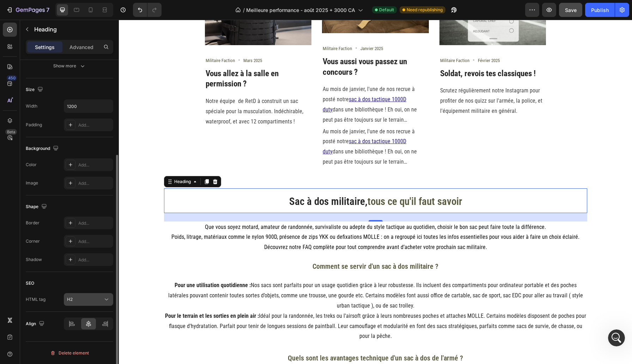
click at [108, 301] on icon at bounding box center [106, 299] width 7 height 7
click at [0, 262] on div "450 Beta" at bounding box center [10, 192] width 20 height 344
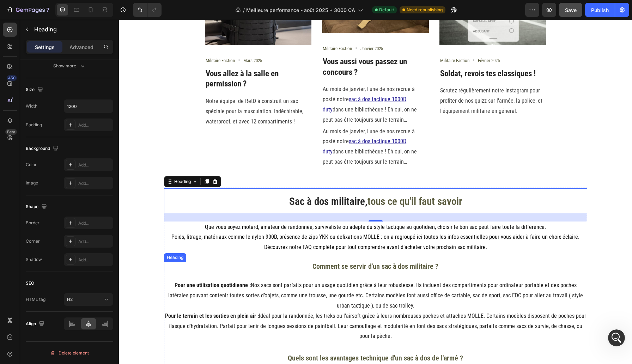
scroll to position [857, 0]
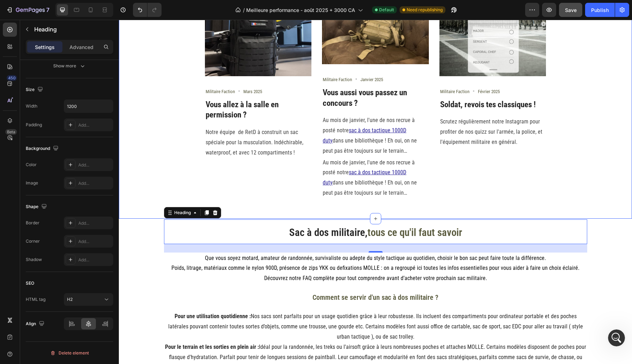
click at [151, 186] on div "Suivez-nous Heading @militaire_faction Text block Row Image Militaire Faction T…" at bounding box center [375, 53] width 503 height 309
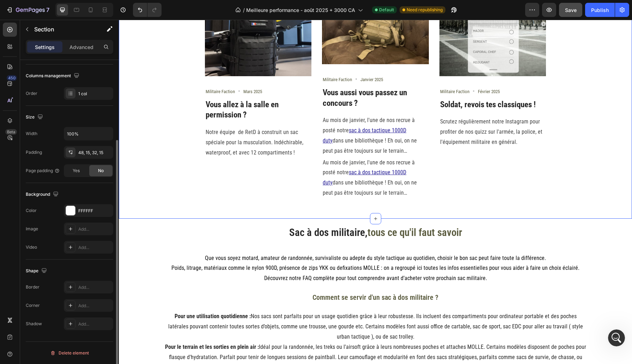
scroll to position [0, 0]
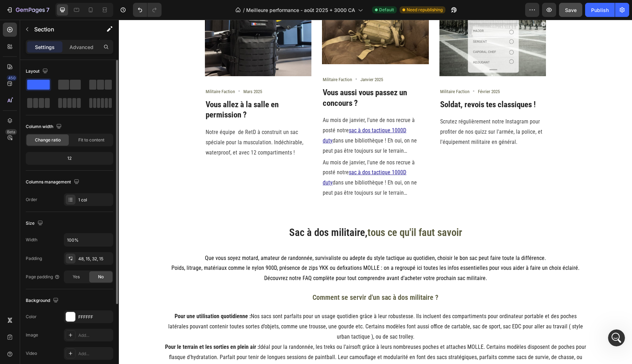
click at [152, 232] on div "Suivez-nous Heading @militaire_faction Text block Row Image Militaire Faction T…" at bounding box center [375, 50] width 513 height 1746
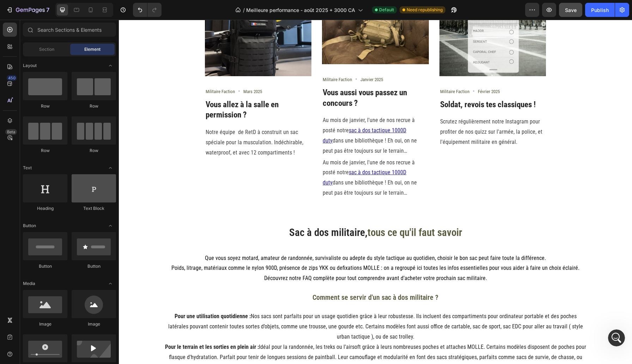
scroll to position [1, 0]
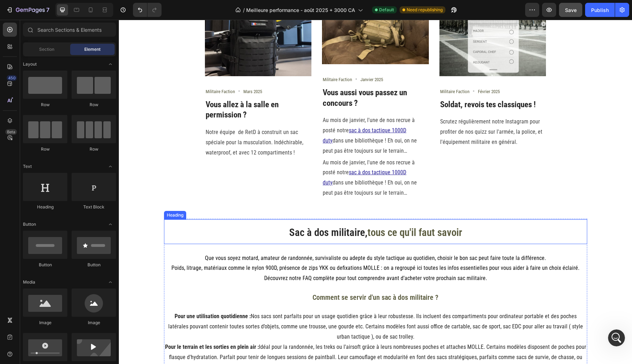
click at [272, 238] on p "⁠⁠⁠⁠⁠⁠⁠ Sac à dos militaire, tous ce qu'il faut savoir" at bounding box center [376, 231] width 422 height 23
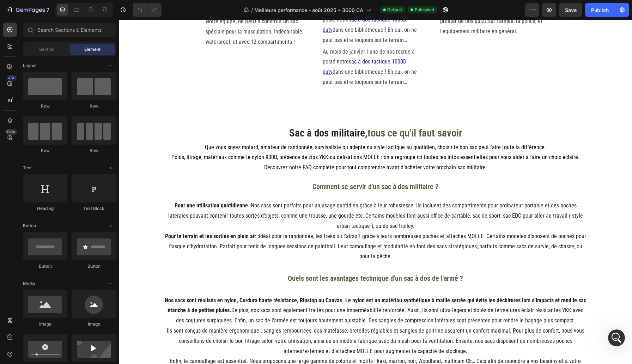
scroll to position [971, 0]
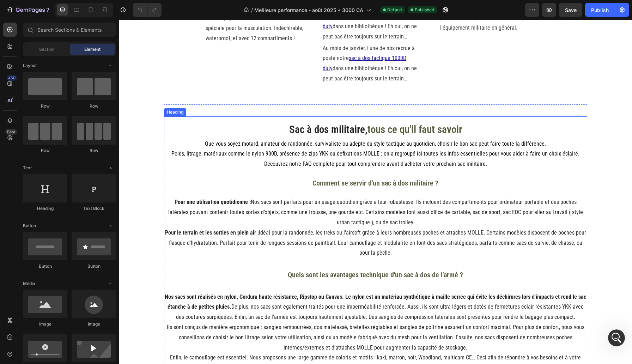
click at [378, 134] on span "tous ce qu'il faut savoir" at bounding box center [415, 129] width 95 height 12
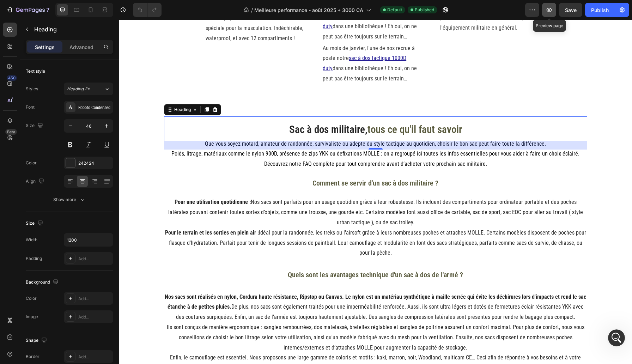
click at [548, 15] on button "button" at bounding box center [549, 10] width 14 height 14
click at [126, 11] on icon "button" at bounding box center [123, 9] width 7 height 7
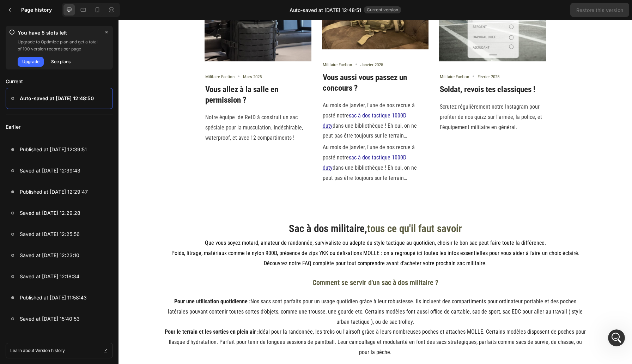
scroll to position [875, 0]
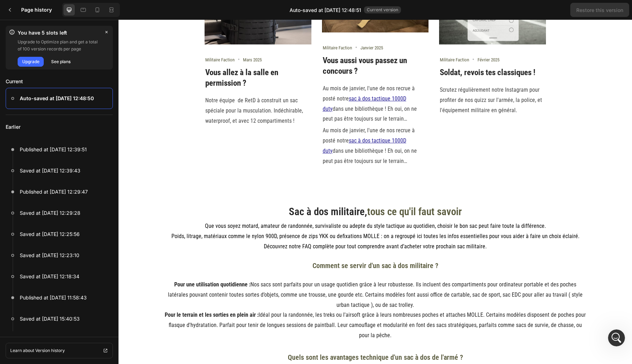
click at [297, 215] on span "Sac à dos militaire," at bounding box center [328, 212] width 78 height 12
click at [293, 212] on span "Sac à dos militaire," at bounding box center [328, 212] width 78 height 12
click at [262, 211] on h2 "Sac à dos militaire, tous ce qu'il faut savoir" at bounding box center [375, 211] width 423 height 25
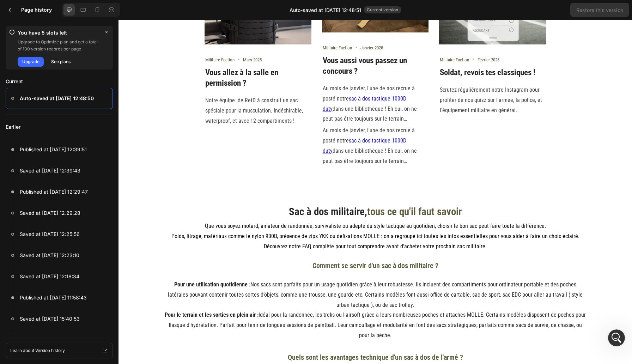
click at [315, 215] on span "Sac à dos militaire," at bounding box center [328, 212] width 78 height 12
click at [281, 213] on h2 "Sac à dos militaire, tous ce qu'il faut savoir" at bounding box center [375, 211] width 423 height 25
click at [294, 213] on span "Sac à dos militaire," at bounding box center [328, 212] width 78 height 12
click at [315, 92] on div "Image Militaire Faction Text block Icon Mars 2025 Text block Row Vous allez à l…" at bounding box center [376, 46] width 342 height 241
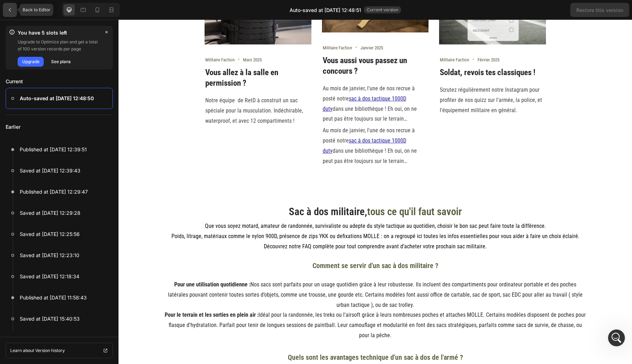
click at [8, 11] on icon at bounding box center [10, 10] width 6 height 6
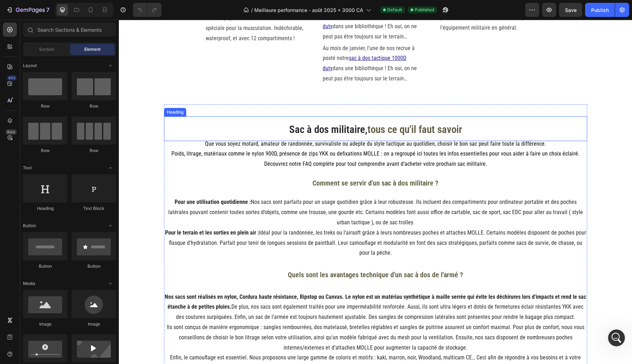
click at [286, 130] on h2 "Sac à dos militaire, tous ce qu'il faut savoir" at bounding box center [375, 128] width 423 height 25
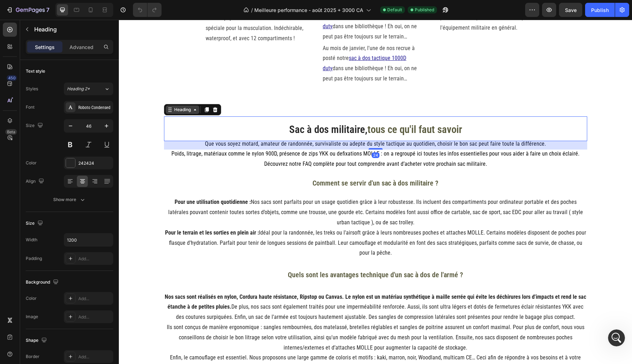
click at [177, 110] on div "Heading" at bounding box center [182, 110] width 19 height 6
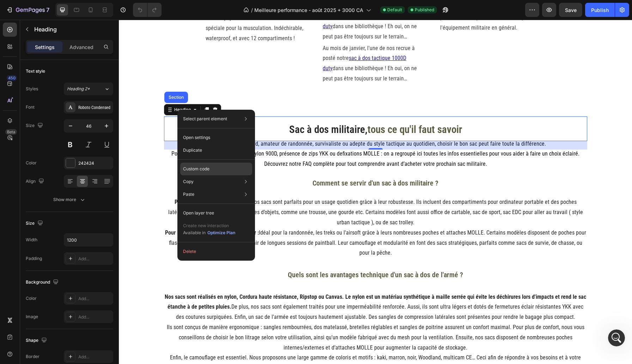
click at [199, 168] on p "Custom code" at bounding box center [196, 169] width 26 height 6
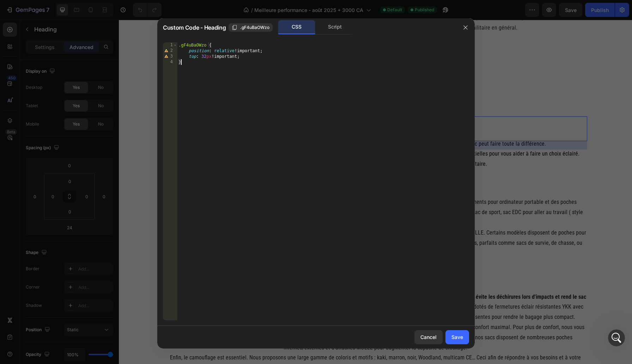
click at [215, 68] on div ".gF4uBaOWzo { position : relative !important ; top : 32 px !important ; }" at bounding box center [323, 186] width 292 height 289
click at [198, 47] on div ".gF4uBaOWzo { position : relative !important ; top : 32 px !important ; }" at bounding box center [323, 186] width 292 height 289
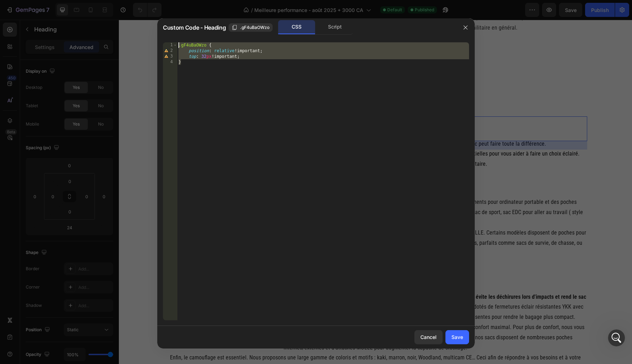
drag, startPoint x: 198, startPoint y: 62, endPoint x: 169, endPoint y: 41, distance: 35.5
click at [169, 41] on div ".gF4uBaOWzo { 1 2 3 4 .gF4uBaOWzo { position : relative !important ; top : 32 p…" at bounding box center [316, 181] width 318 height 289
click at [203, 47] on div ".gF4uBaOWzo { position : relative !important ; top : 32 px !important ; }" at bounding box center [323, 186] width 292 height 289
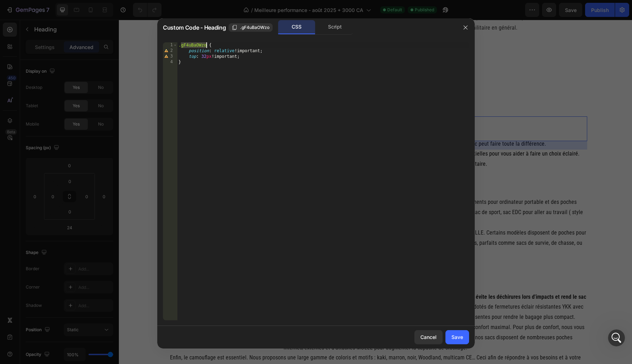
click at [245, 138] on div ".gF4uBaOWzo { position : relative !important ; top : 32 px !important ; }" at bounding box center [323, 186] width 292 height 289
type textarea "top: 32px !important; }"
click at [394, 272] on div "Insert the CSS code to style your content here." at bounding box center [323, 186] width 292 height 289
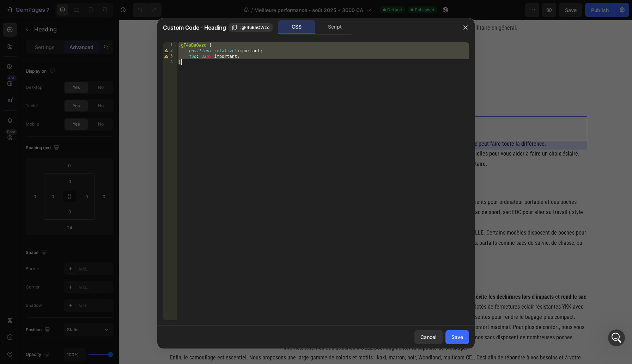
click at [288, 97] on div ".gF4uBaOWzo { position : relative !important ; top : 32 px !important ; }" at bounding box center [323, 186] width 292 height 289
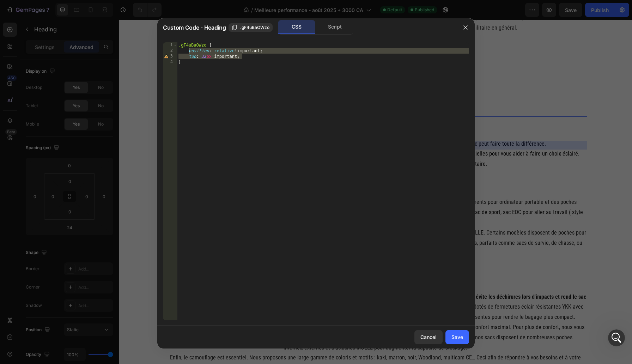
drag, startPoint x: 253, startPoint y: 59, endPoint x: 188, endPoint y: 50, distance: 65.5
click at [188, 50] on div ".gF4uBaOWzo { position : relative !important ; top : 32 px !important ; }" at bounding box center [323, 186] width 292 height 289
type textarea "position: relative !important; top: 32px !important;"
click at [464, 338] on button "Save" at bounding box center [458, 337] width 24 height 14
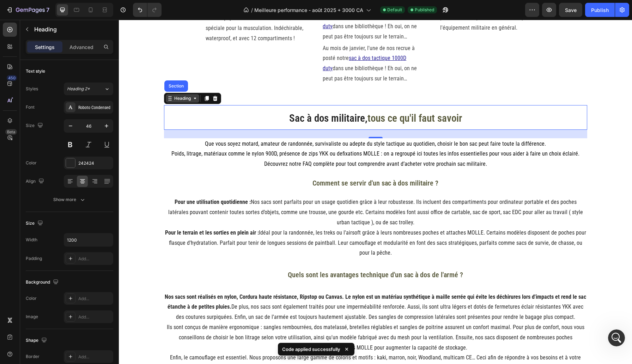
click at [170, 98] on icon at bounding box center [170, 99] width 6 height 6
click at [173, 99] on div "Heading" at bounding box center [182, 98] width 19 height 6
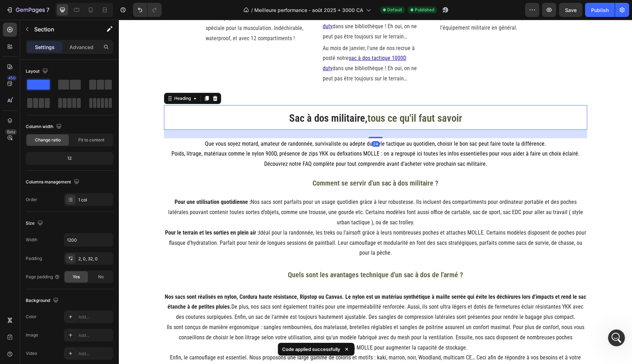
click at [193, 119] on h2 "Sac à dos militaire, tous ce qu'il faut savoir" at bounding box center [375, 117] width 423 height 25
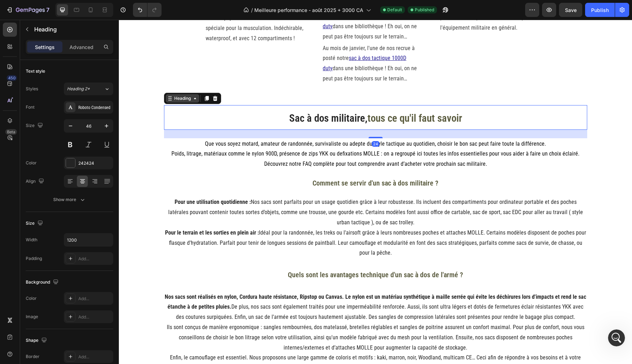
click at [175, 101] on div "Heading" at bounding box center [182, 98] width 19 height 6
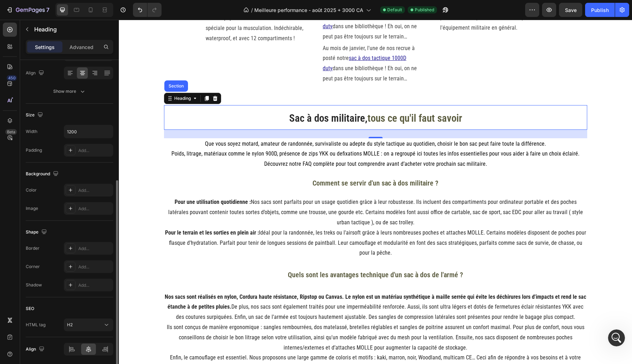
scroll to position [134, 0]
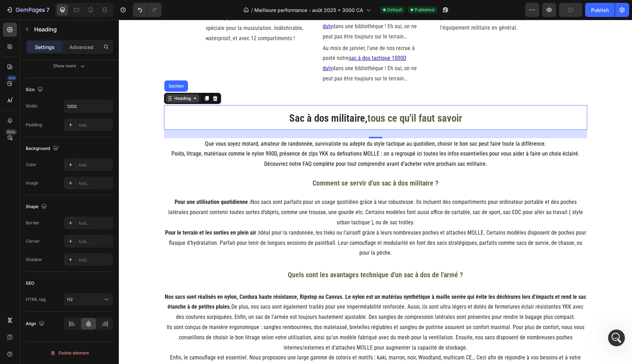
click at [175, 99] on div "Heading" at bounding box center [182, 98] width 19 height 6
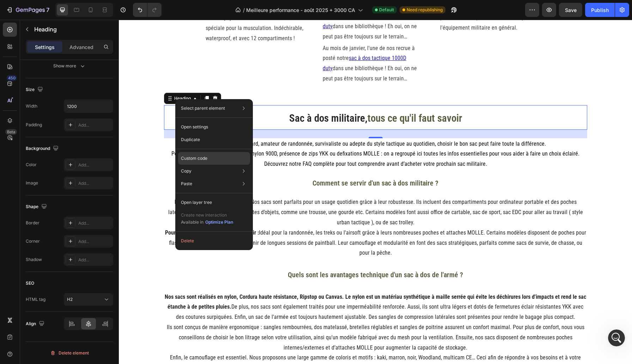
click at [210, 177] on div "Custom code" at bounding box center [214, 183] width 72 height 13
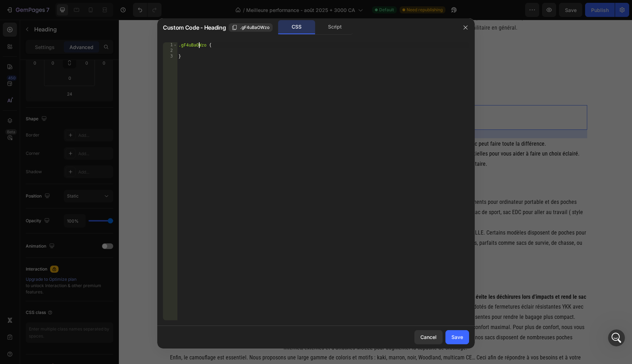
click at [200, 45] on div ".gF4uBaOWzo { }" at bounding box center [323, 186] width 292 height 289
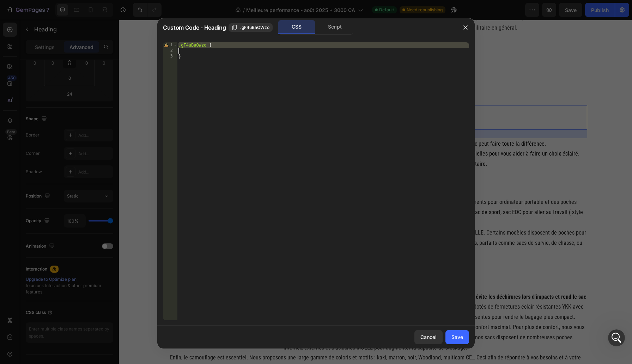
click at [200, 45] on div ".gF4uBaOWzo { }" at bounding box center [323, 186] width 292 height 289
type textarea ".gF4uBaOWzo {"
click at [200, 45] on div ".gF4uBaOWzo { }" at bounding box center [323, 186] width 292 height 289
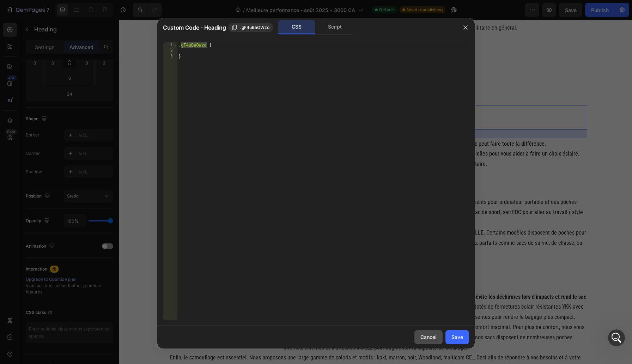
click at [433, 333] on button "Cancel" at bounding box center [429, 337] width 28 height 14
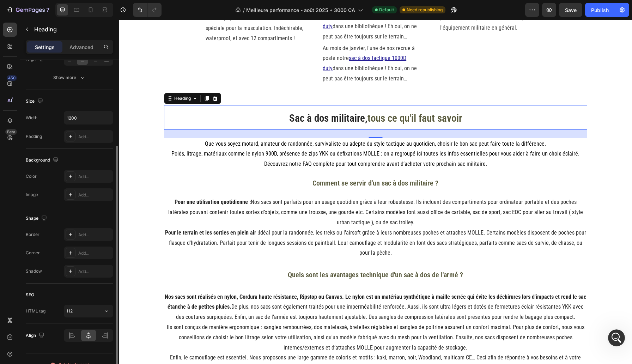
scroll to position [121, 0]
click at [83, 45] on p "Advanced" at bounding box center [82, 46] width 24 height 7
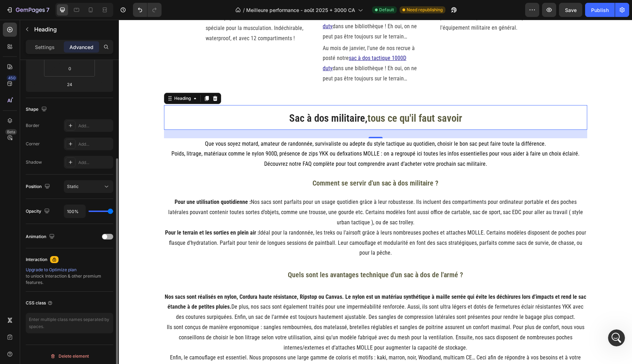
scroll to position [146, 0]
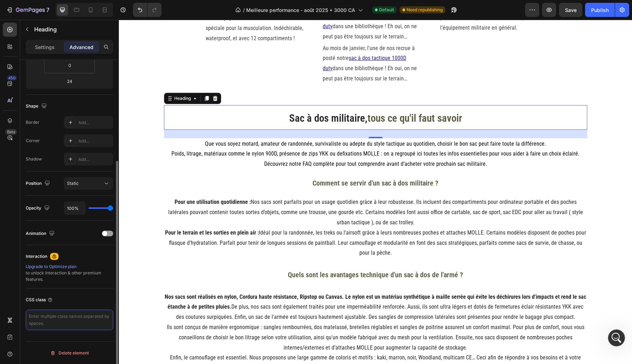
click at [53, 319] on textarea at bounding box center [69, 320] width 87 height 20
paste textarea "gF4uBaOWzo"
type textarea "gF4uBaOWzo"
click at [31, 315] on textarea "gF4uBaOWzo" at bounding box center [69, 320] width 87 height 20
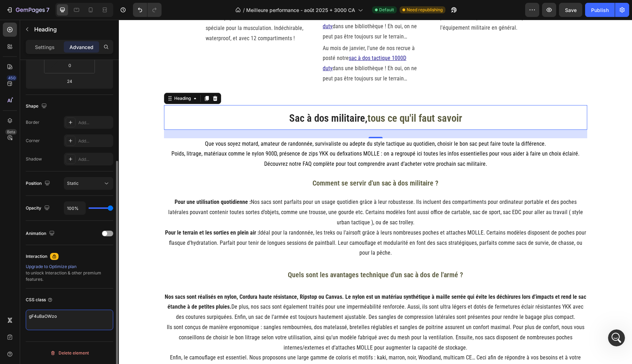
click at [31, 315] on textarea "gF4uBaOWzo" at bounding box center [69, 320] width 87 height 20
click at [31, 315] on textarea at bounding box center [69, 320] width 87 height 20
paste textarea "gF4uBaOWzo"
type textarea ".gF4uBaOWzo { position: relative"
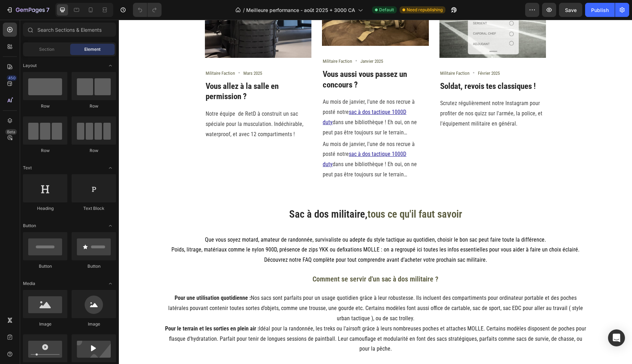
scroll to position [877, 0]
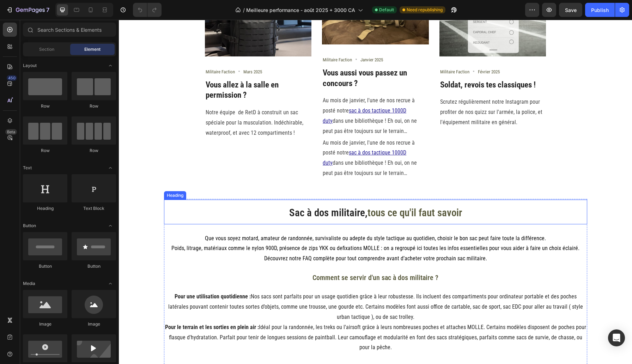
click at [348, 210] on span "Sac à dos militaire," at bounding box center [328, 213] width 78 height 12
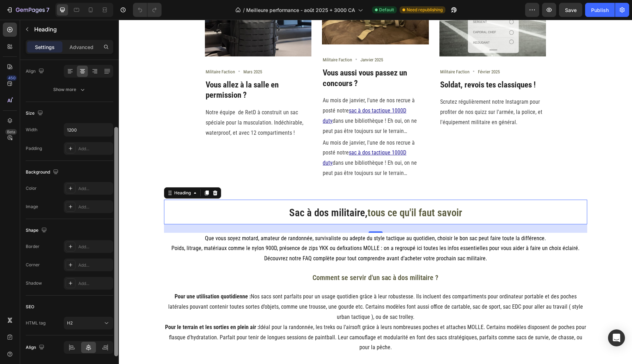
scroll to position [131, 0]
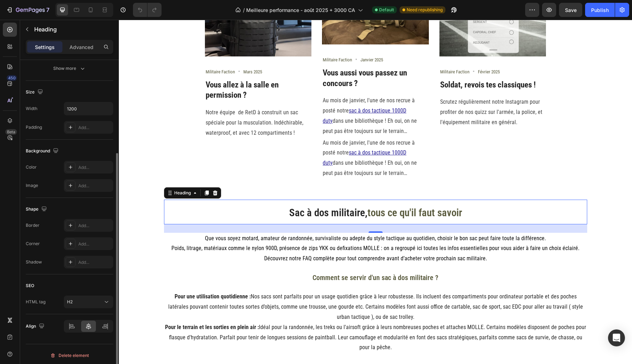
click at [194, 219] on h2 "Sac à dos militaire, tous ce qu'il faut savoir" at bounding box center [375, 212] width 423 height 25
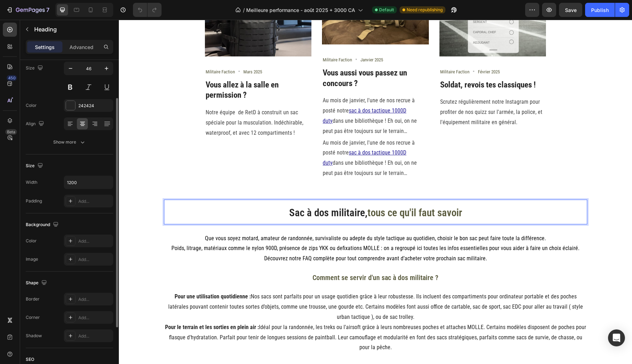
scroll to position [56, 0]
click at [179, 213] on p "Sac à dos militaire, tous ce qu'il faut savoir" at bounding box center [376, 211] width 422 height 23
click at [258, 209] on p "Sac à dos militaire, tous ce qu'il faut savoir" at bounding box center [376, 211] width 422 height 23
click at [175, 211] on p "Sac à dos militaire, tous ce qu'il faut savoir" at bounding box center [376, 211] width 422 height 23
click at [129, 216] on div "Suivez-nous Heading @militaire_faction Text block Row Image Militaire Faction T…" at bounding box center [375, 82] width 513 height 1848
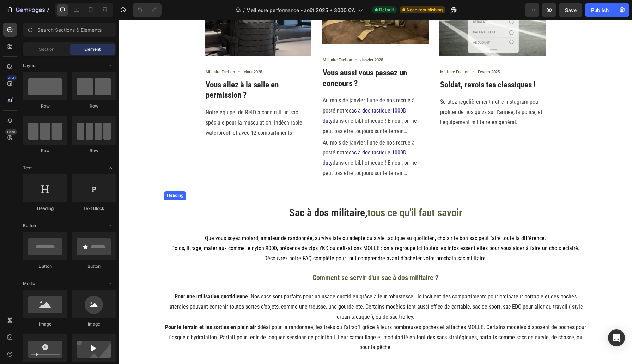
click at [181, 211] on p "⁠⁠⁠⁠⁠⁠⁠ Sac à dos militaire, tous ce qu'il faut savoir" at bounding box center [376, 211] width 422 height 23
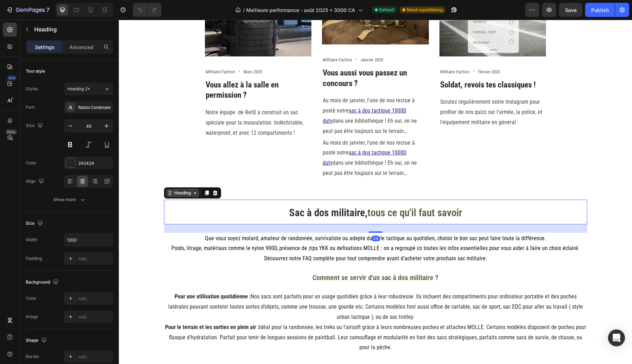
click at [182, 193] on div "Heading" at bounding box center [182, 193] width 19 height 6
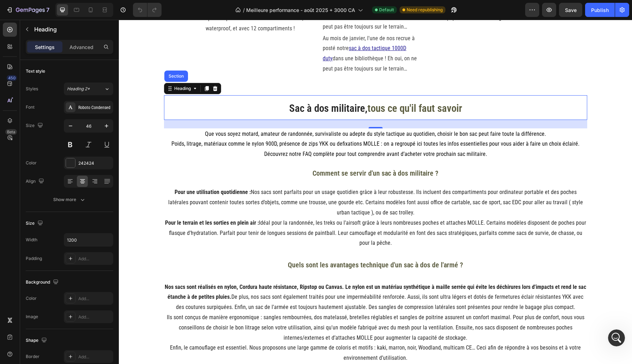
scroll to position [982, 0]
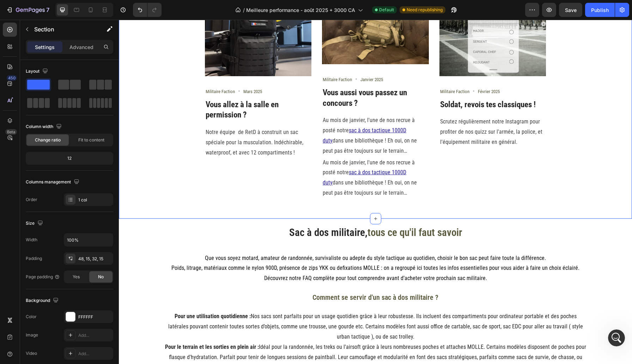
click at [143, 248] on div "Suivez-nous Heading @militaire_faction Text block Row Image Militaire Faction T…" at bounding box center [375, 50] width 513 height 1746
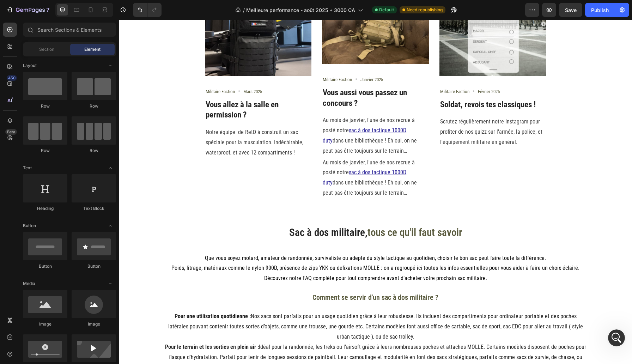
click at [150, 219] on div "Suivez-nous Heading @militaire_faction Text block Row Image Militaire Faction T…" at bounding box center [375, 50] width 513 height 1746
click at [156, 230] on div "Suivez-nous Heading @militaire_faction Text block Row Image Militaire Faction T…" at bounding box center [375, 50] width 513 height 1746
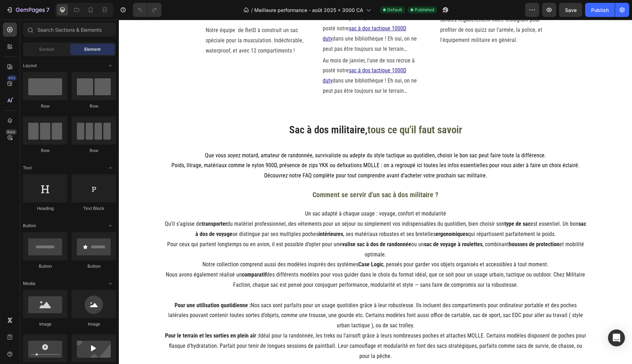
scroll to position [945, 0]
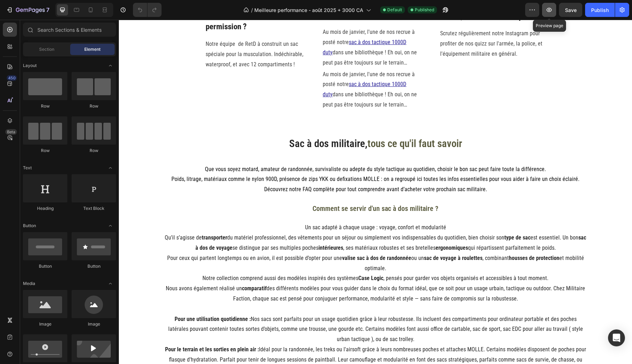
click at [550, 12] on icon "button" at bounding box center [549, 9] width 7 height 7
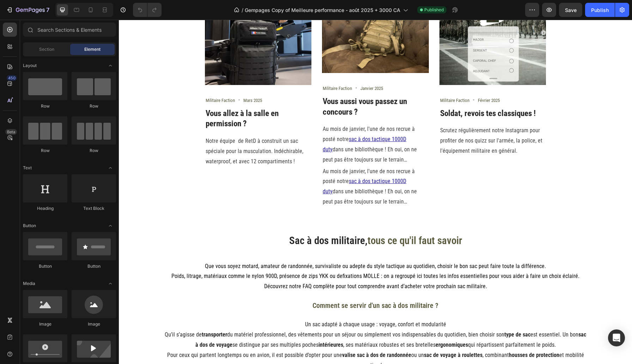
scroll to position [848, 0]
click at [548, 11] on icon "button" at bounding box center [549, 10] width 5 height 4
click at [383, 238] on span "tous ce qu'il faut savoir" at bounding box center [415, 240] width 95 height 12
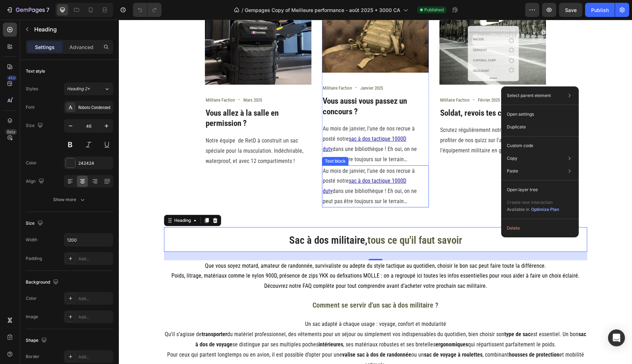
click at [409, 196] on p "Au mois de janvier, l'une de nos recrue à posté notre sac à dos tactique 1000D …" at bounding box center [375, 186] width 105 height 41
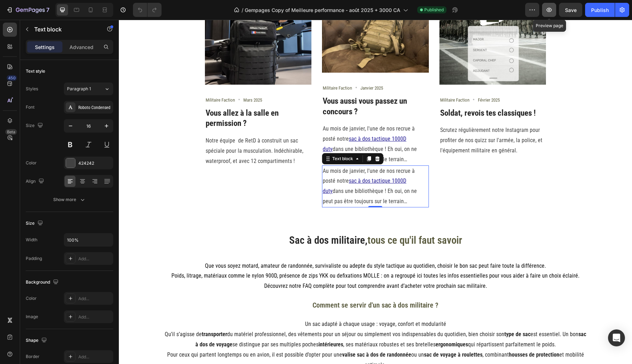
click at [548, 13] on icon "button" at bounding box center [549, 9] width 7 height 7
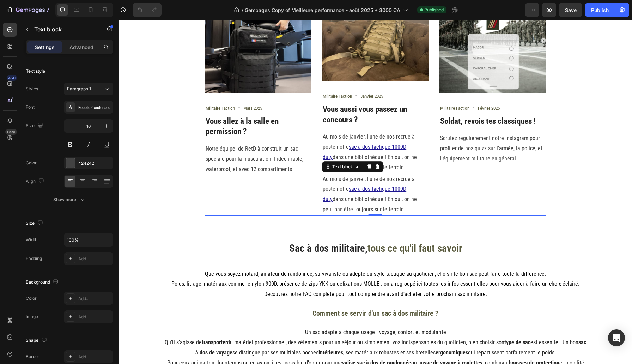
scroll to position [840, 0]
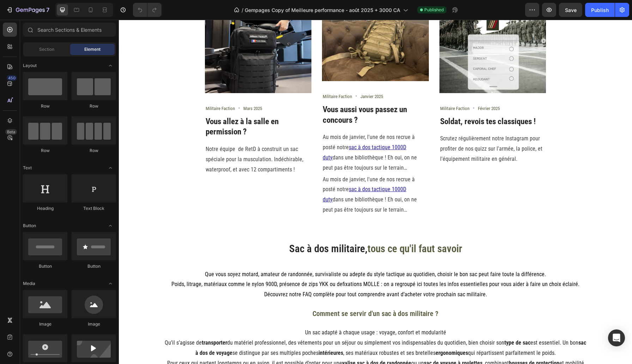
click at [148, 272] on div "Suivez-nous Heading @militaire_faction Text block Row Image Militaire Faction T…" at bounding box center [375, 162] width 513 height 1937
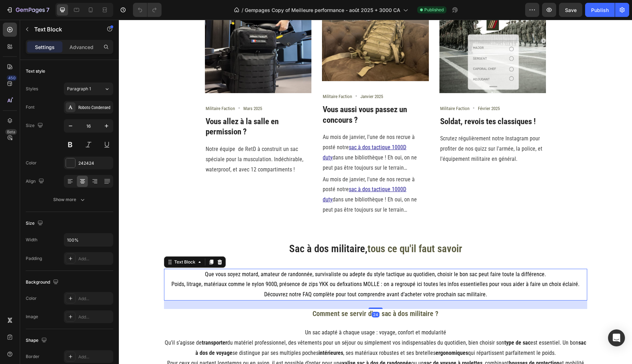
click at [175, 272] on p "Que vous soyez motard, amateur de randonnée, survivaliste ou adepte du style ta…" at bounding box center [376, 285] width 422 height 30
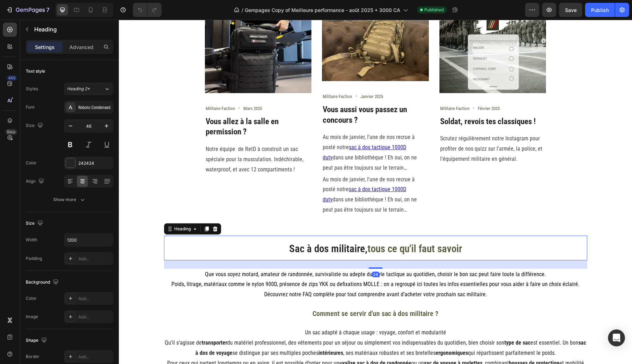
click at [250, 242] on h2 "Sac à dos militaire, tous ce qu'il faut savoir" at bounding box center [375, 248] width 423 height 25
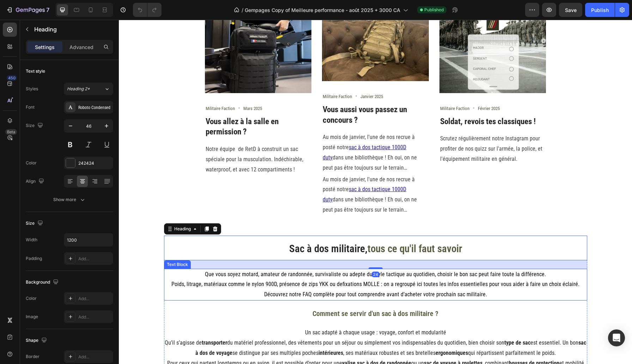
click at [228, 283] on span "Poids, litrage, matériaux comme le nylon 900D, présence de zips YKK ou defixati…" at bounding box center [375, 284] width 408 height 7
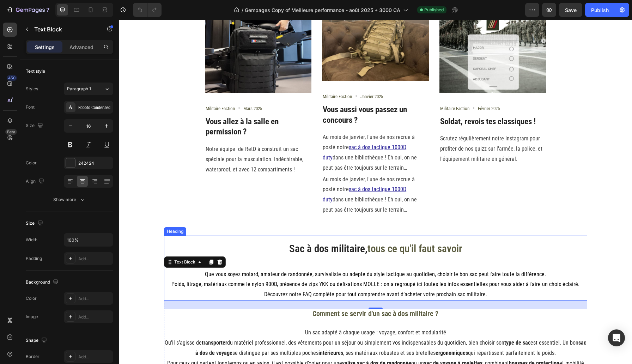
click at [227, 240] on h2 "Sac à dos militaire, tous ce qu'il faut savoir" at bounding box center [375, 248] width 423 height 25
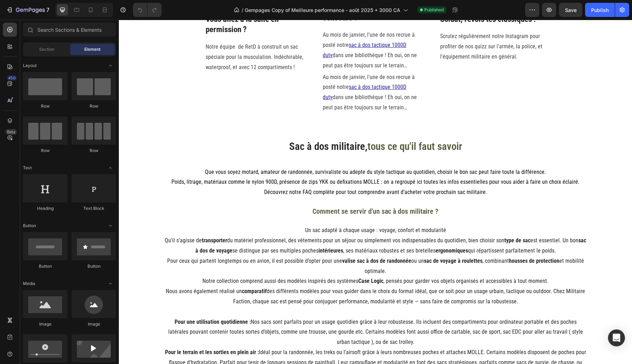
scroll to position [945, 0]
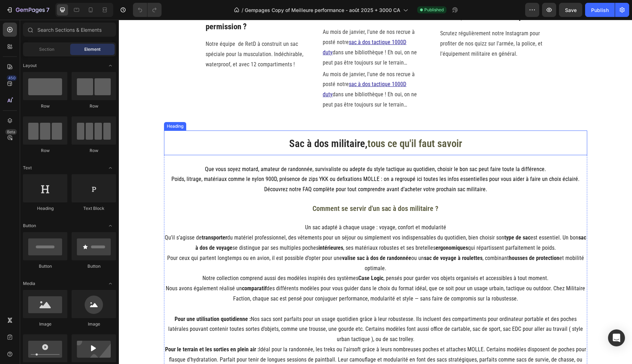
click at [357, 151] on h2 "Sac à dos militaire, tous ce qu'il faut savoir" at bounding box center [375, 143] width 423 height 25
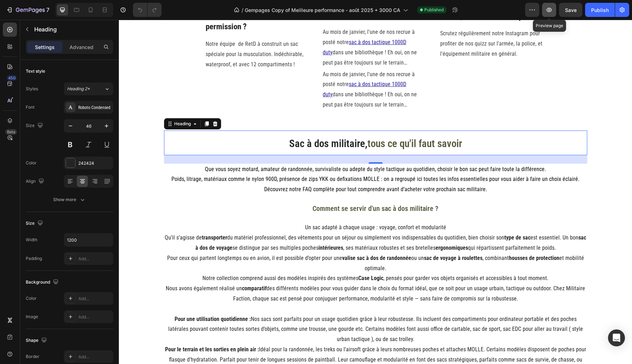
click at [551, 11] on icon "button" at bounding box center [549, 9] width 7 height 7
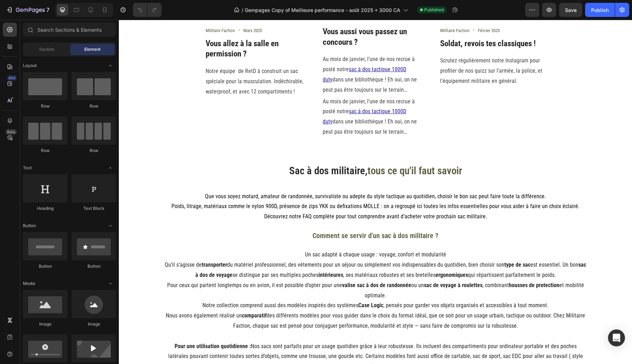
scroll to position [918, 0]
click at [362, 175] on span "Sac à dos militaire," at bounding box center [328, 170] width 78 height 12
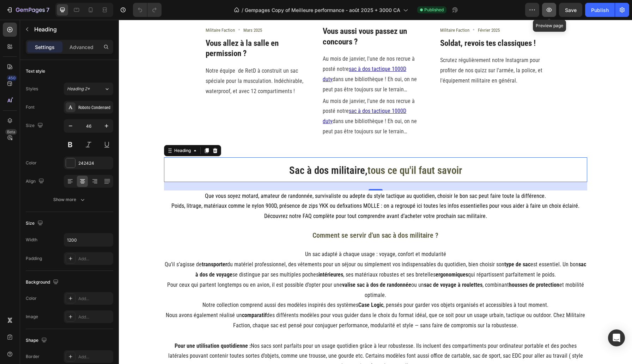
click at [548, 8] on icon "button" at bounding box center [549, 10] width 5 height 4
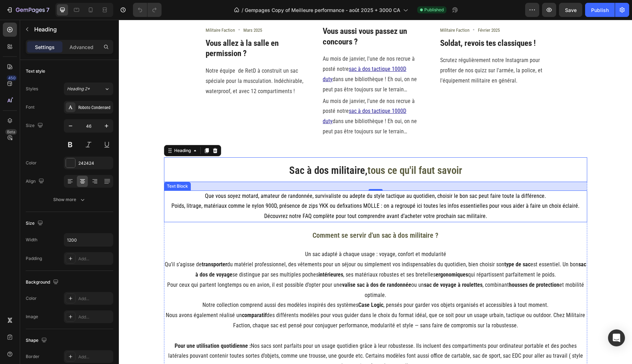
click at [219, 196] on span "Que vous soyez motard, amateur de randonnée, survivaliste ou adepte du style ta…" at bounding box center [375, 196] width 341 height 7
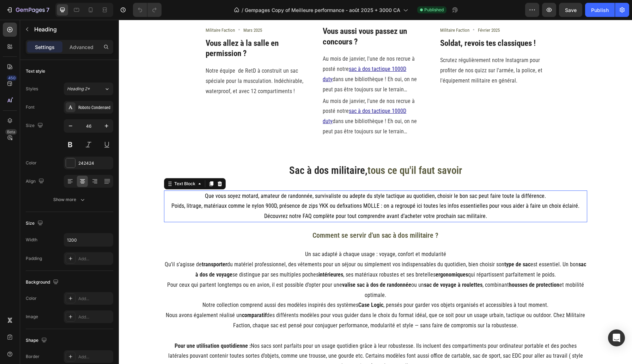
click at [219, 196] on span "Que vous soyez motard, amateur de randonnée, survivaliste ou adepte du style ta…" at bounding box center [375, 196] width 341 height 7
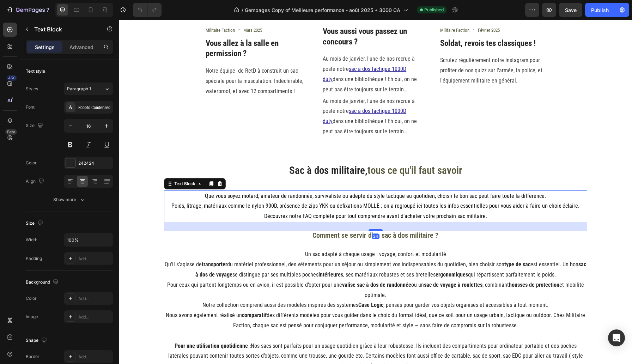
click at [219, 196] on span "Que vous soyez motard, amateur de randonnée, survivaliste ou adepte du style ta…" at bounding box center [375, 196] width 341 height 7
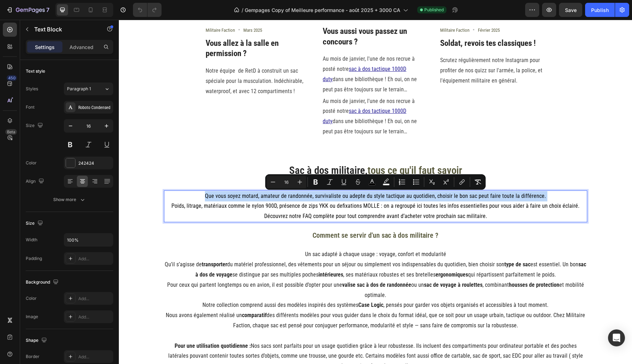
click at [219, 196] on span "Que vous soyez motard, amateur de randonnée, survivaliste ou adepte du style ta…" at bounding box center [375, 196] width 341 height 7
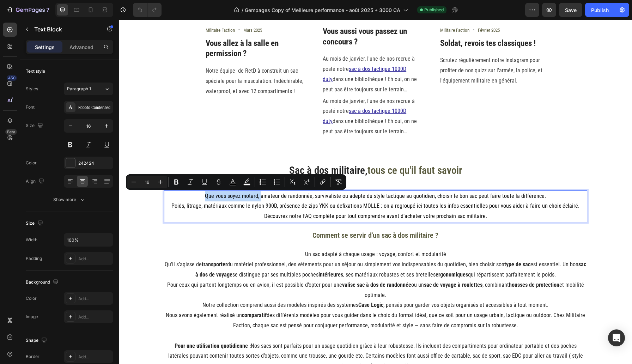
copy span "Que vous soyez motard,"
drag, startPoint x: 208, startPoint y: 194, endPoint x: 265, endPoint y: 194, distance: 56.4
click at [265, 194] on p "Que vous soyez motard, amateur de randonnée, survivaliste ou adepte du style ta…" at bounding box center [376, 206] width 422 height 30
click at [439, 11] on span "Published" at bounding box center [433, 10] width 19 height 6
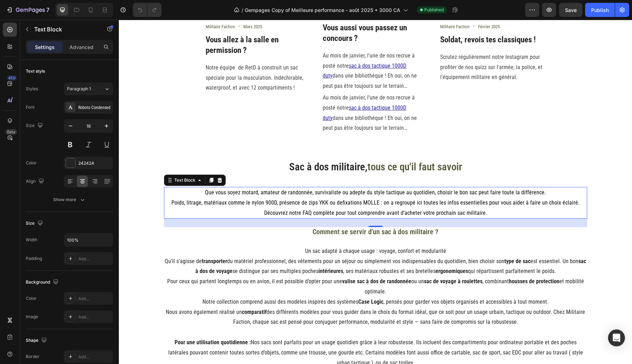
scroll to position [874, 0]
click at [333, 168] on span "Sac à dos militaire," at bounding box center [328, 167] width 78 height 12
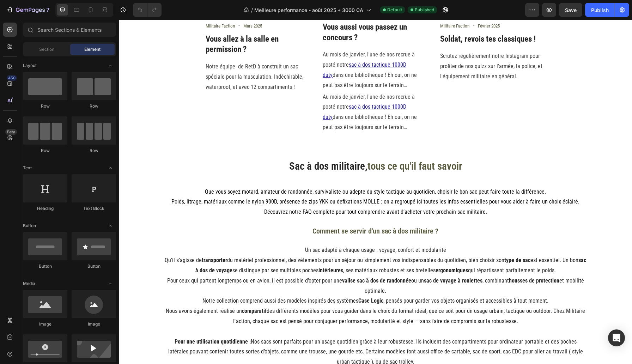
scroll to position [924, 0]
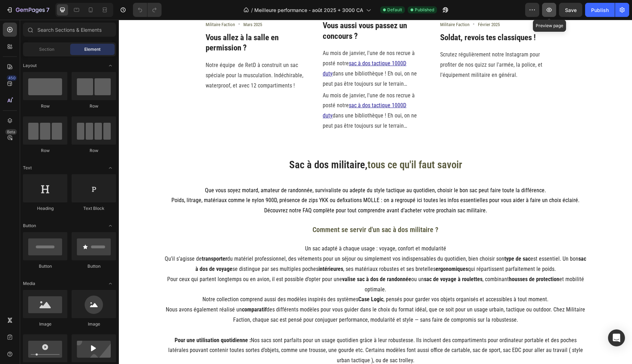
click at [548, 9] on icon "button" at bounding box center [549, 9] width 7 height 7
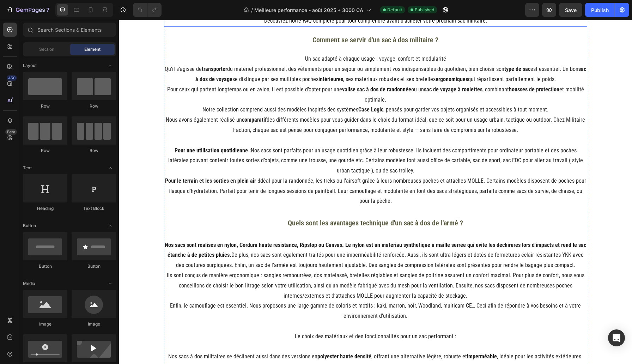
scroll to position [1111, 0]
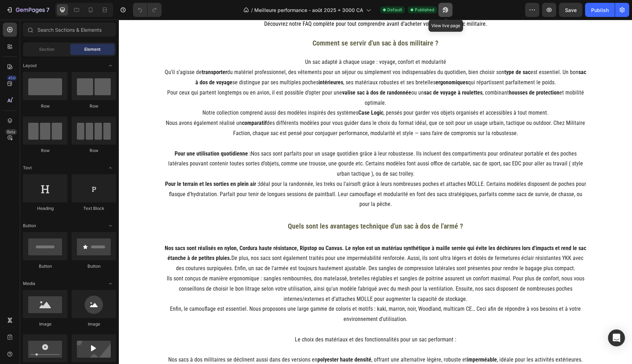
click at [443, 13] on button "button" at bounding box center [446, 10] width 14 height 14
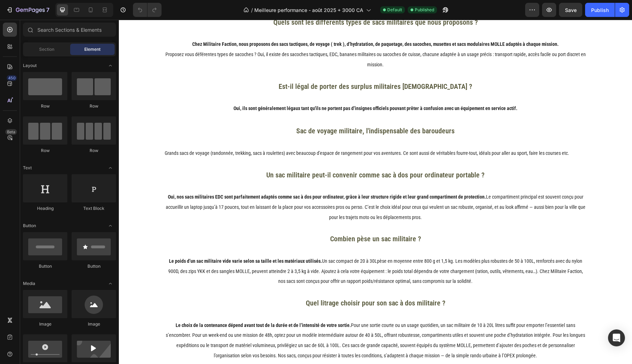
scroll to position [1712, 0]
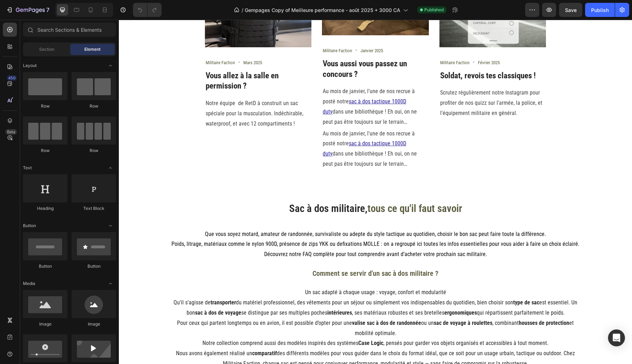
scroll to position [881, 0]
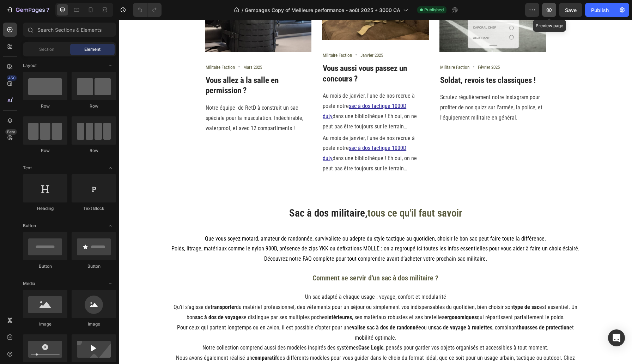
click at [547, 8] on icon "button" at bounding box center [549, 9] width 7 height 7
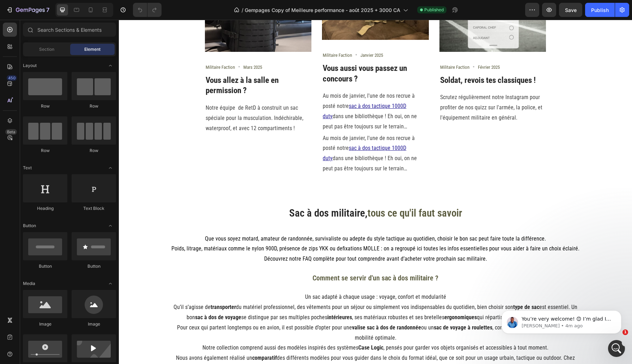
scroll to position [0, 0]
